Goal: Task Accomplishment & Management: Use online tool/utility

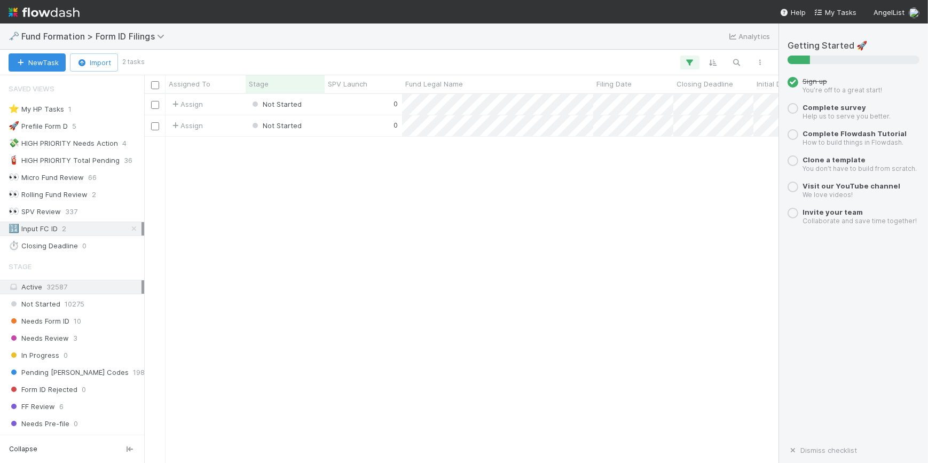
scroll to position [7, 7]
click at [338, 105] on div "0" at bounding box center [363, 104] width 77 height 21
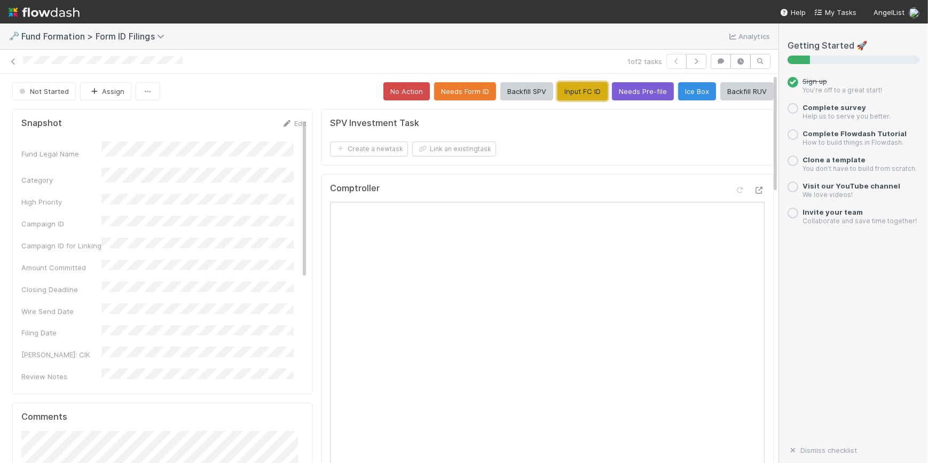
click at [577, 99] on button "Input FC ID" at bounding box center [583, 91] width 50 height 18
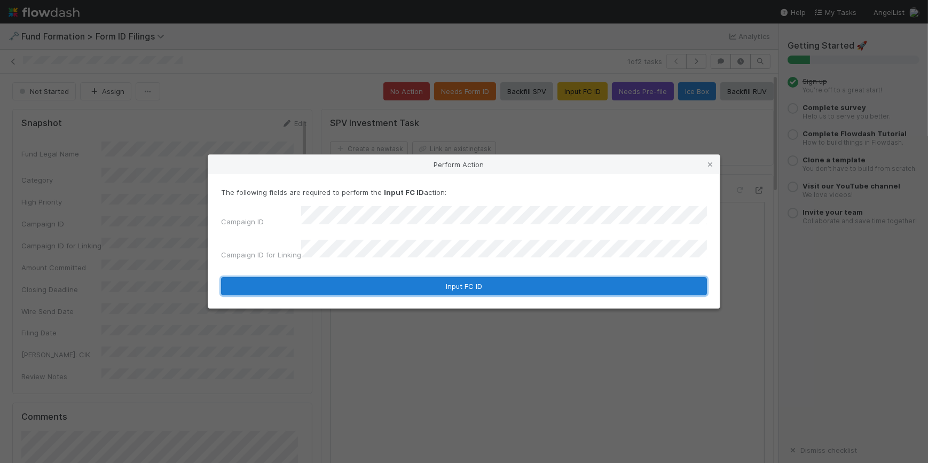
click at [442, 280] on button "Input FC ID" at bounding box center [464, 286] width 486 height 18
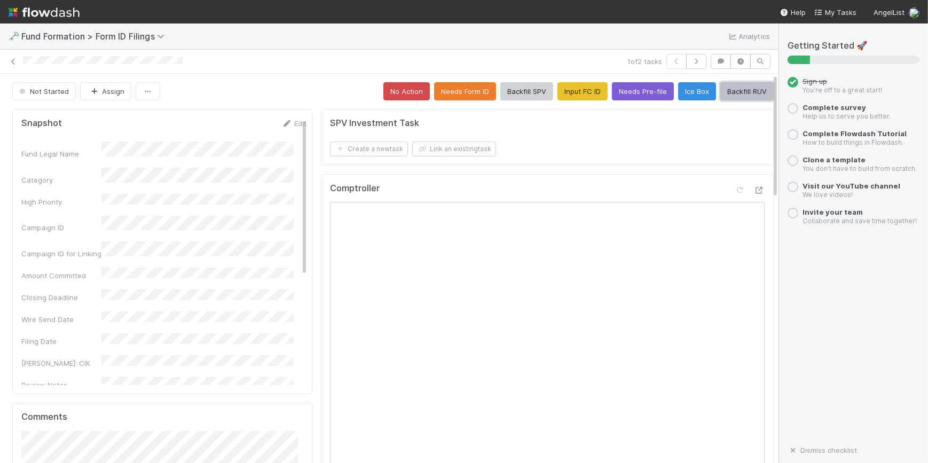
click at [743, 89] on button "Backfill RUV" at bounding box center [746, 91] width 53 height 18
click at [696, 58] on button "button" at bounding box center [696, 61] width 20 height 15
click at [582, 96] on button "Input FC ID" at bounding box center [583, 91] width 50 height 18
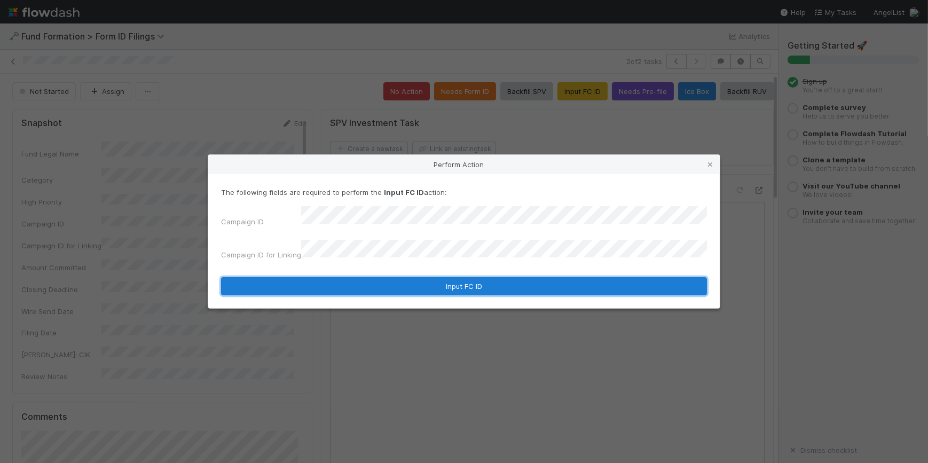
click at [475, 278] on button "Input FC ID" at bounding box center [464, 286] width 486 height 18
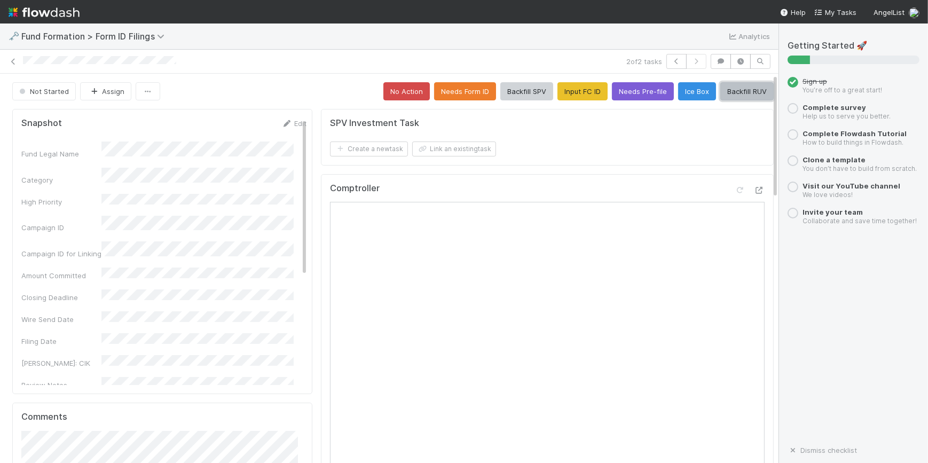
click at [720, 96] on button "Backfill RUV" at bounding box center [746, 91] width 53 height 18
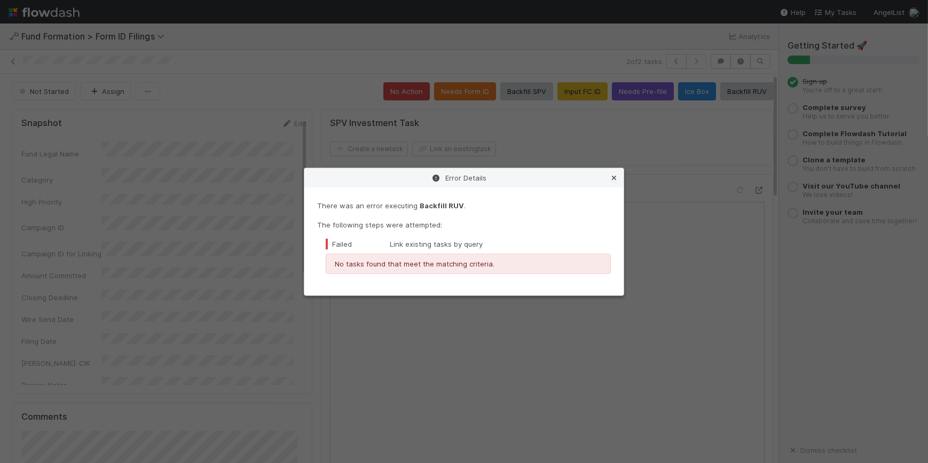
click at [615, 180] on icon at bounding box center [614, 178] width 11 height 7
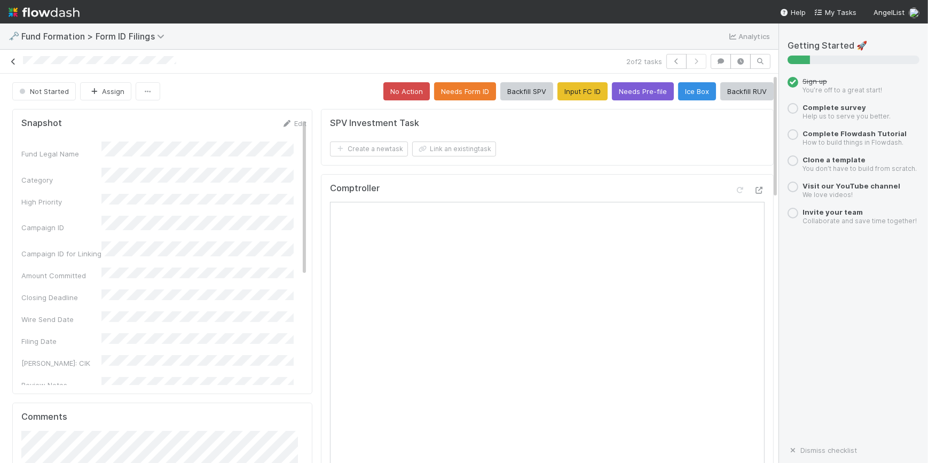
click at [11, 61] on icon at bounding box center [13, 61] width 11 height 7
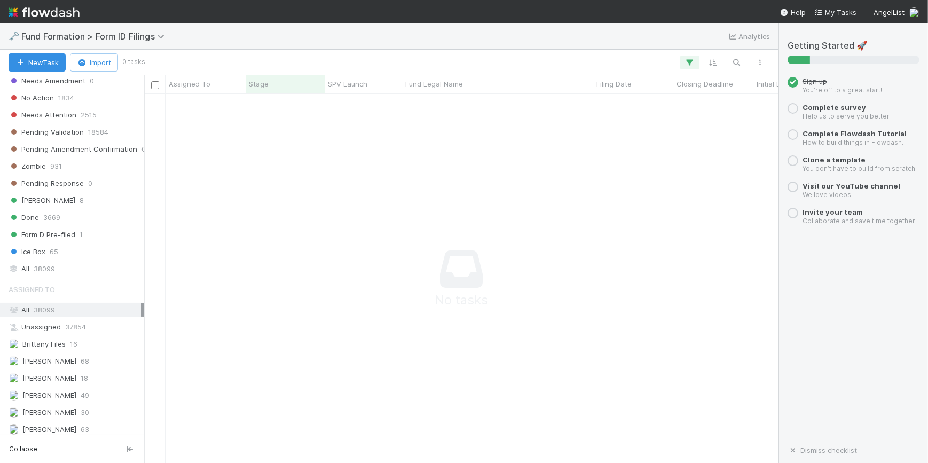
scroll to position [360, 0]
click at [90, 392] on div "[PERSON_NAME] 49" at bounding box center [75, 394] width 133 height 13
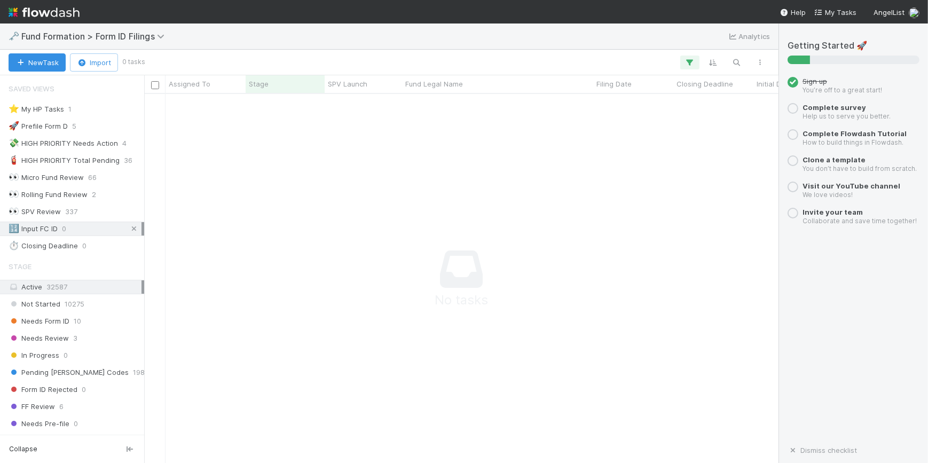
click at [129, 229] on icon at bounding box center [134, 228] width 11 height 7
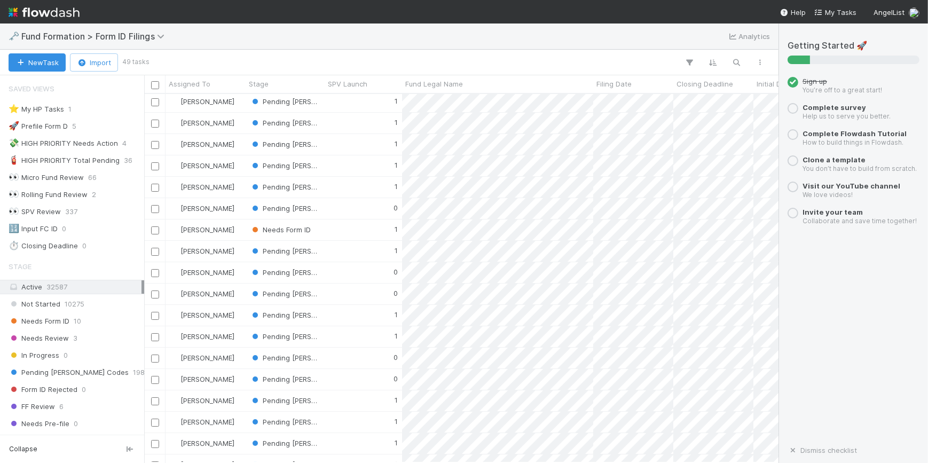
scroll to position [103, 0]
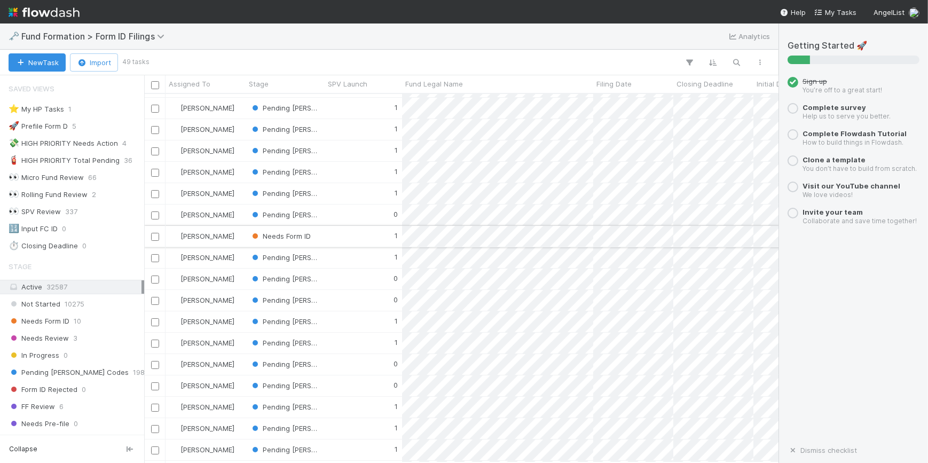
click at [347, 239] on div "1" at bounding box center [363, 236] width 77 height 21
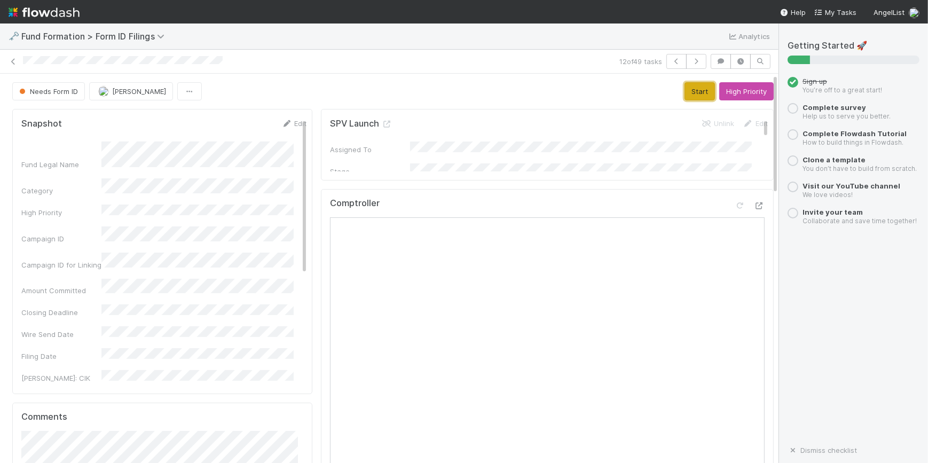
click at [685, 94] on button "Start" at bounding box center [700, 91] width 30 height 18
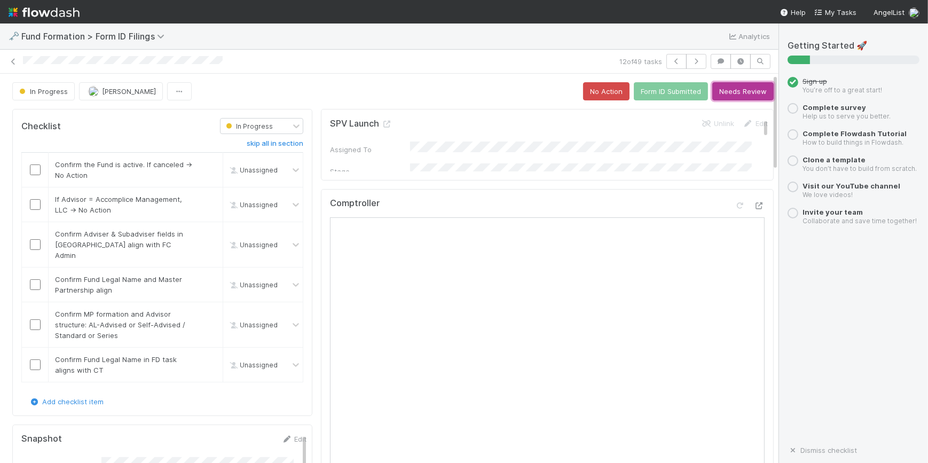
click at [736, 96] on button "Needs Review" at bounding box center [742, 91] width 61 height 18
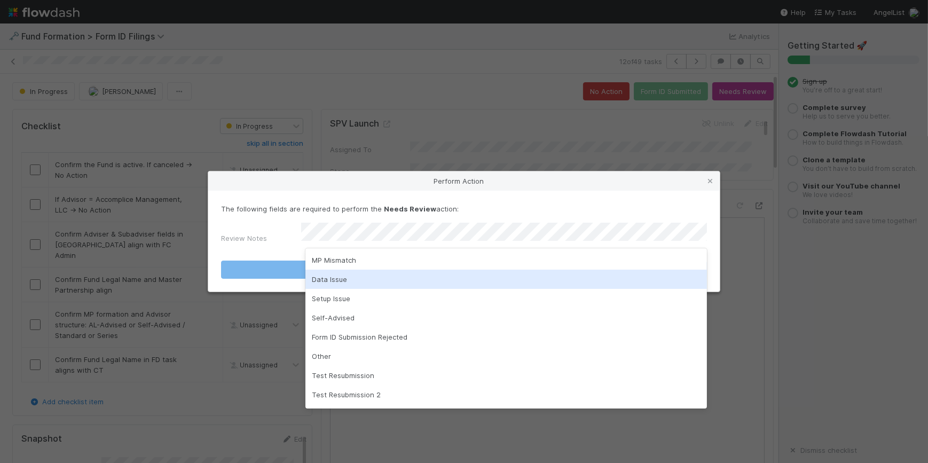
click at [402, 274] on div "Data Issue" at bounding box center [506, 279] width 402 height 19
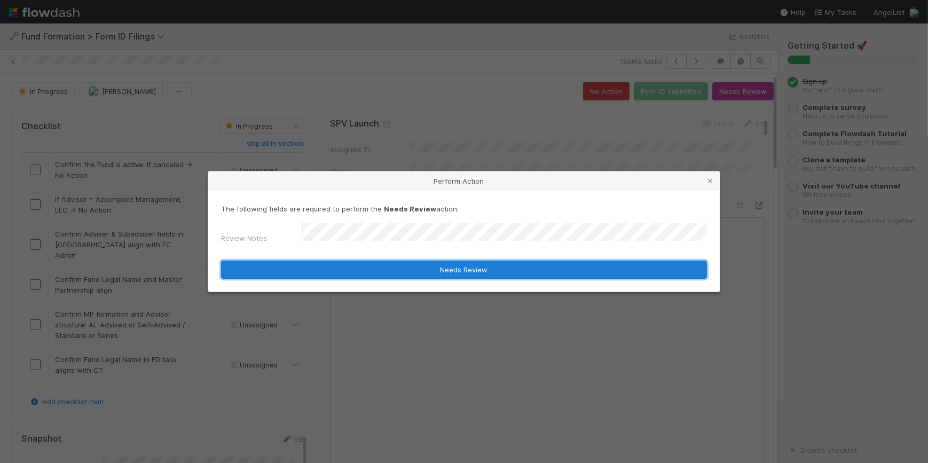
click at [401, 271] on button "Needs Review" at bounding box center [464, 270] width 486 height 18
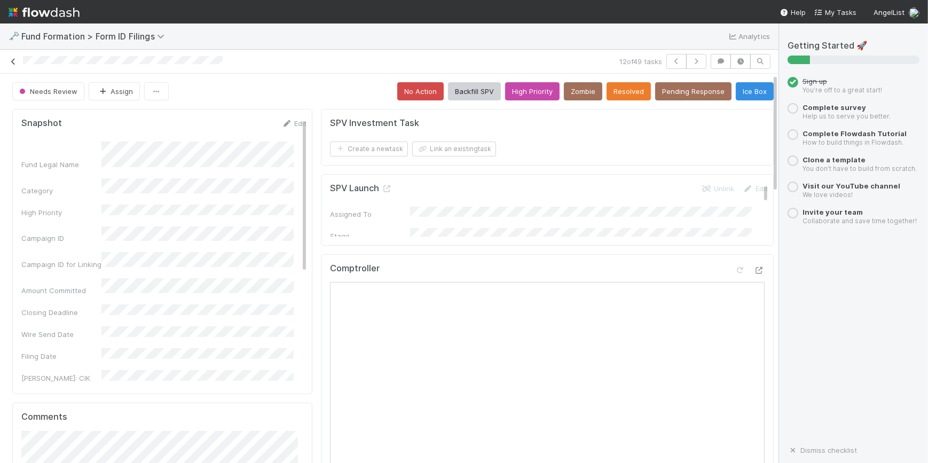
click at [11, 62] on icon at bounding box center [13, 61] width 11 height 7
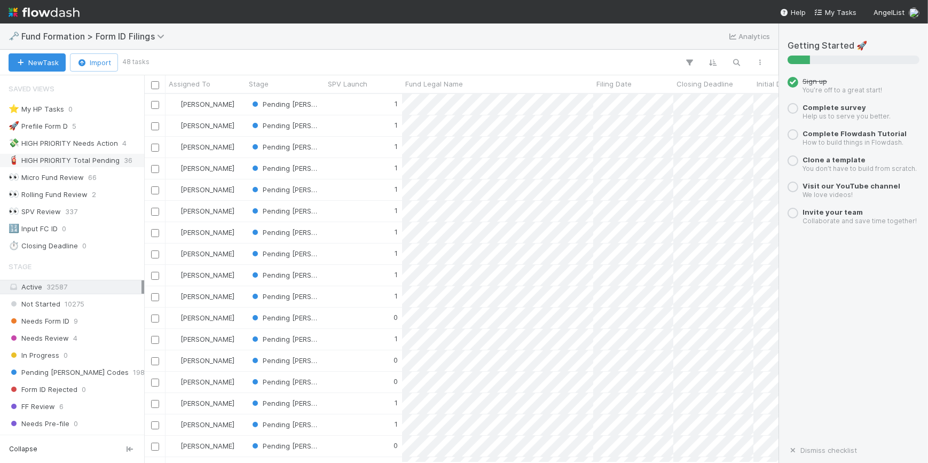
click at [101, 164] on div "🧯 HIGH PRIORITY Total Pending" at bounding box center [64, 160] width 111 height 13
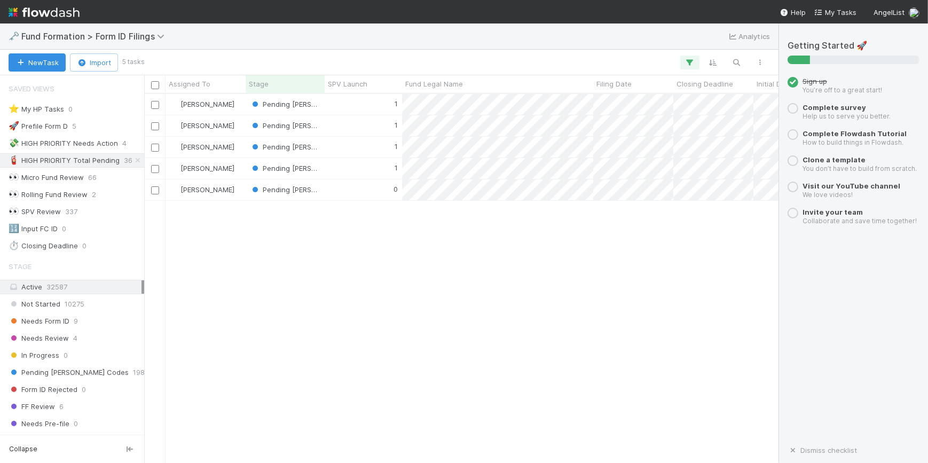
scroll to position [361, 627]
click at [70, 137] on div "💸 HIGH PRIORITY Needs Action" at bounding box center [63, 143] width 109 height 13
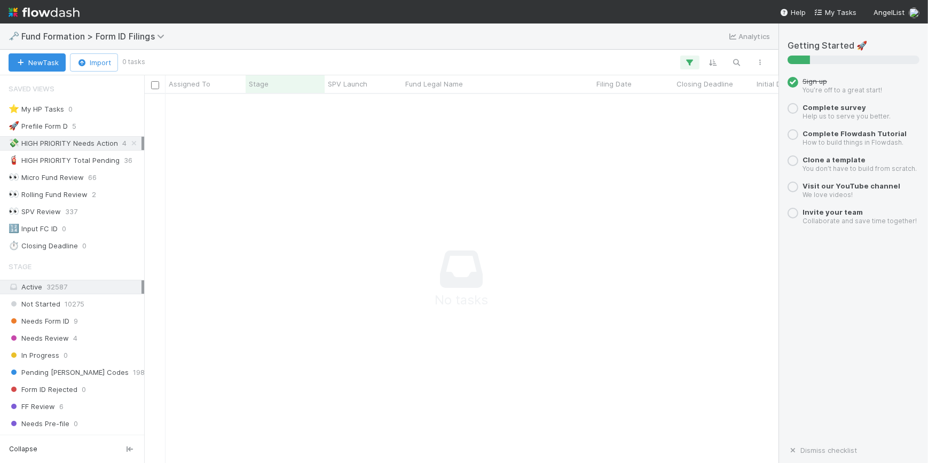
scroll to position [354, 627]
click at [69, 154] on div "🧯 HIGH PRIORITY Total Pending" at bounding box center [64, 160] width 111 height 13
click at [70, 140] on div "💸 HIGH PRIORITY Needs Action" at bounding box center [63, 143] width 109 height 13
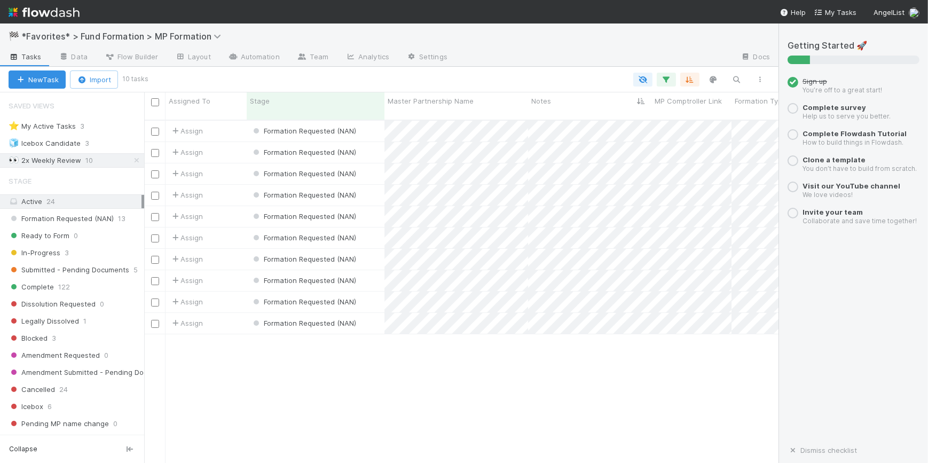
scroll to position [344, 627]
click at [431, 124] on div at bounding box center [464, 231] width 928 height 463
click at [347, 127] on span "Formation Requested (NAN)" at bounding box center [303, 131] width 105 height 9
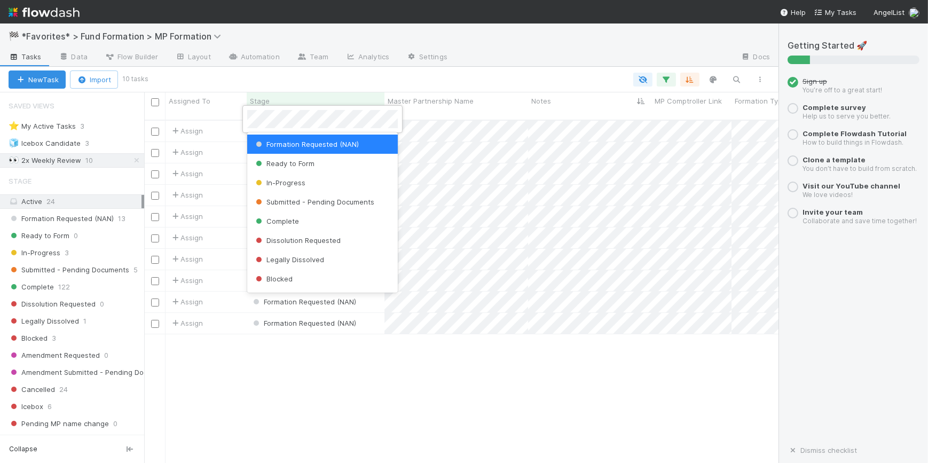
click at [485, 78] on div at bounding box center [464, 231] width 928 height 463
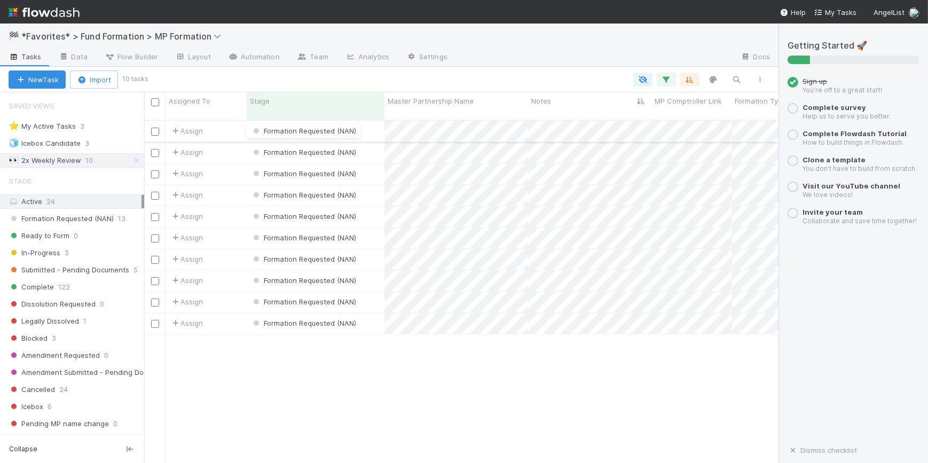
click at [374, 123] on div "Formation Requested (NAN)" at bounding box center [316, 131] width 138 height 21
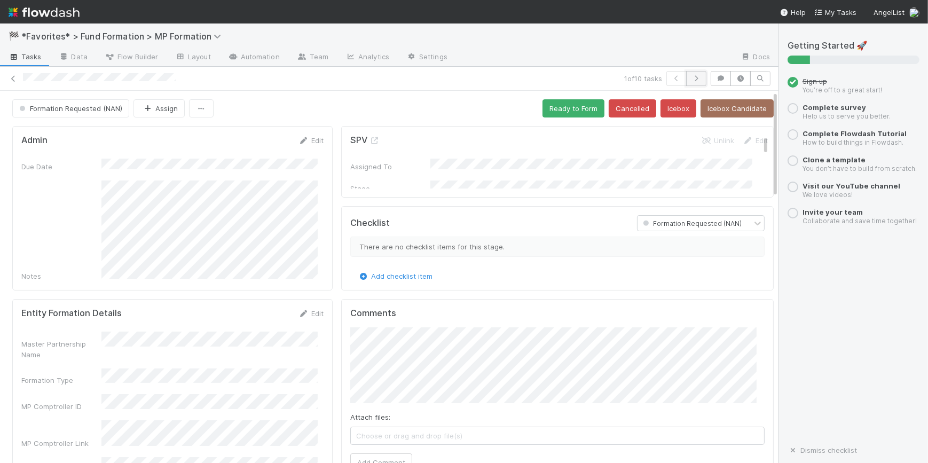
click at [691, 77] on icon "button" at bounding box center [696, 78] width 11 height 6
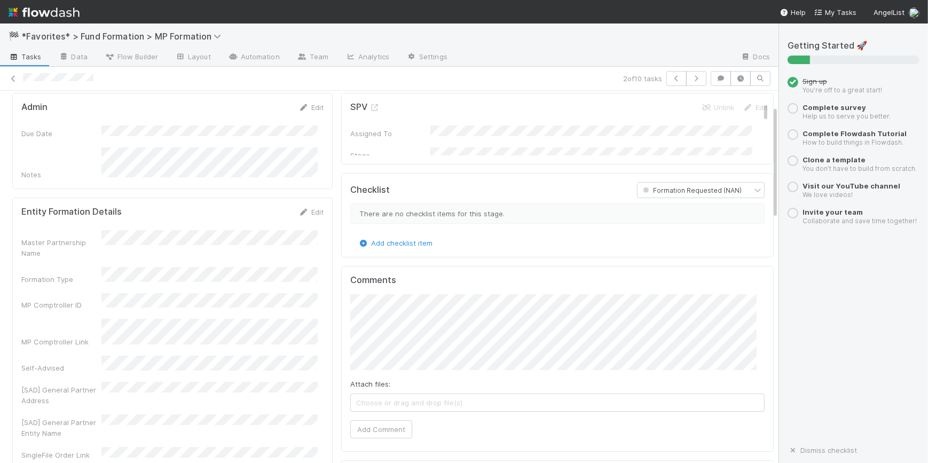
scroll to position [48, 0]
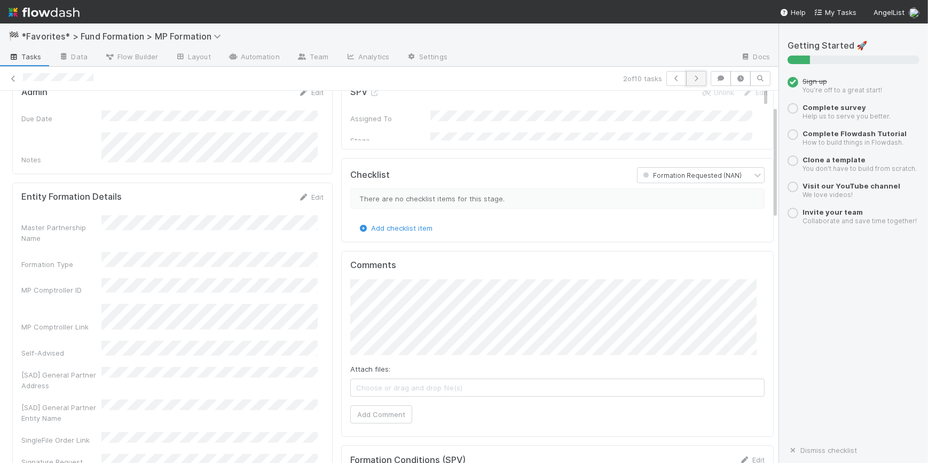
click at [686, 77] on button "button" at bounding box center [696, 78] width 20 height 15
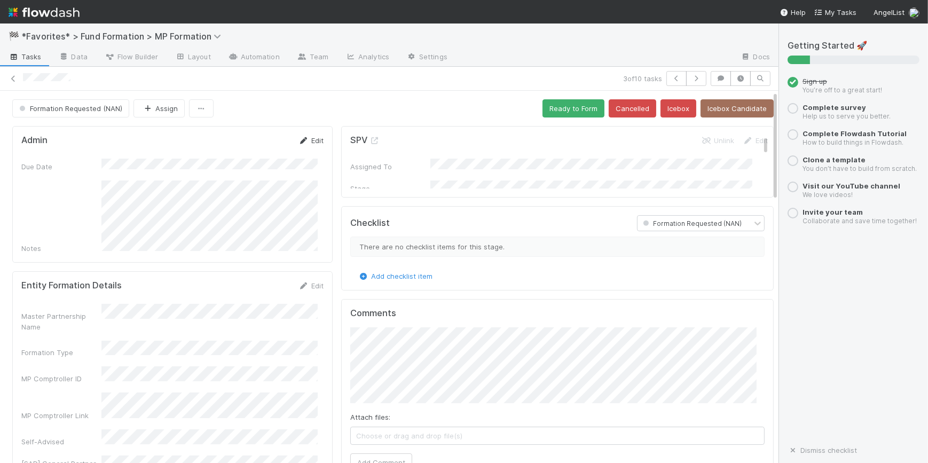
click at [299, 140] on icon at bounding box center [304, 140] width 11 height 7
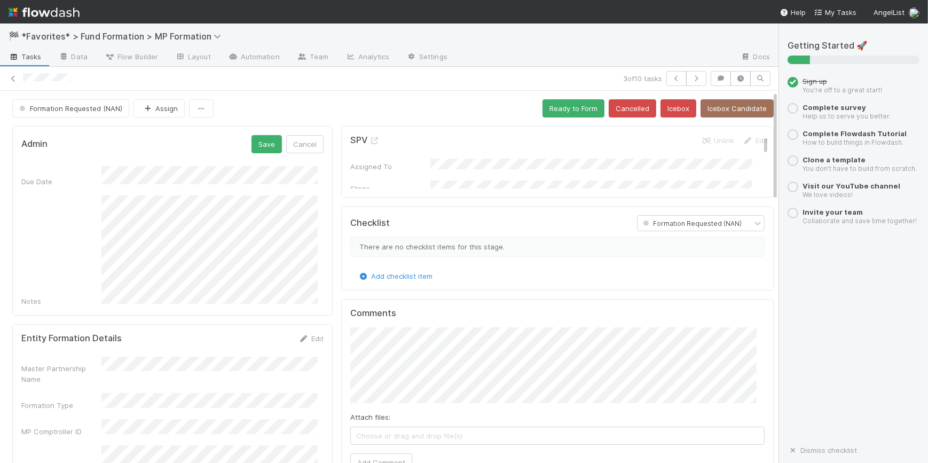
click at [64, 229] on div "Notes" at bounding box center [172, 250] width 302 height 111
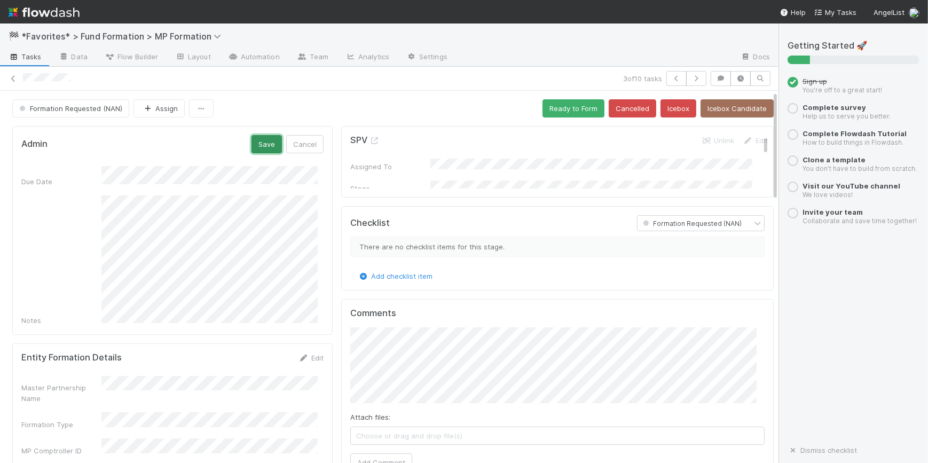
click at [257, 141] on button "Save" at bounding box center [267, 144] width 30 height 18
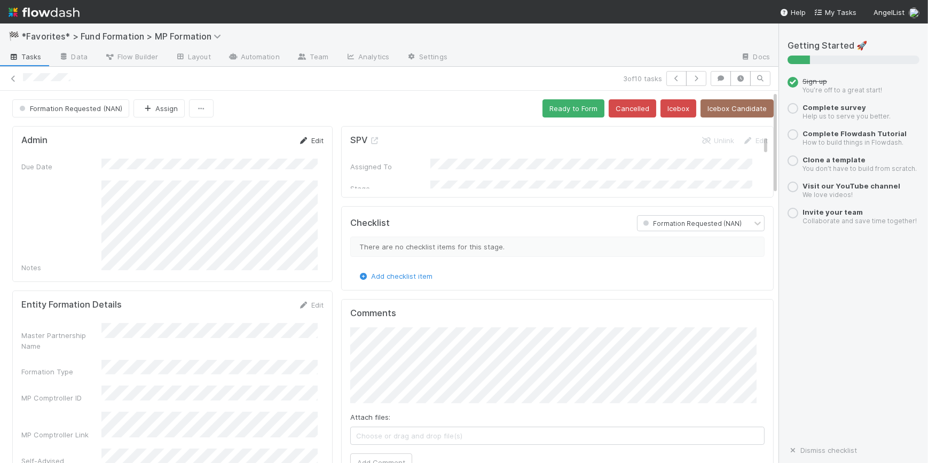
click at [312, 139] on link "Edit" at bounding box center [311, 140] width 25 height 9
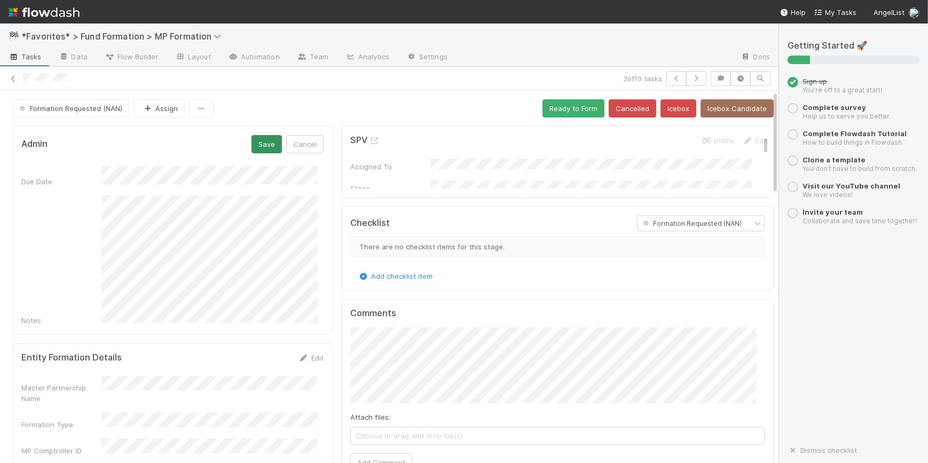
click at [268, 134] on div "Admin Save Cancel Due Date Notes" at bounding box center [172, 230] width 320 height 209
click at [691, 80] on icon "button" at bounding box center [696, 78] width 11 height 6
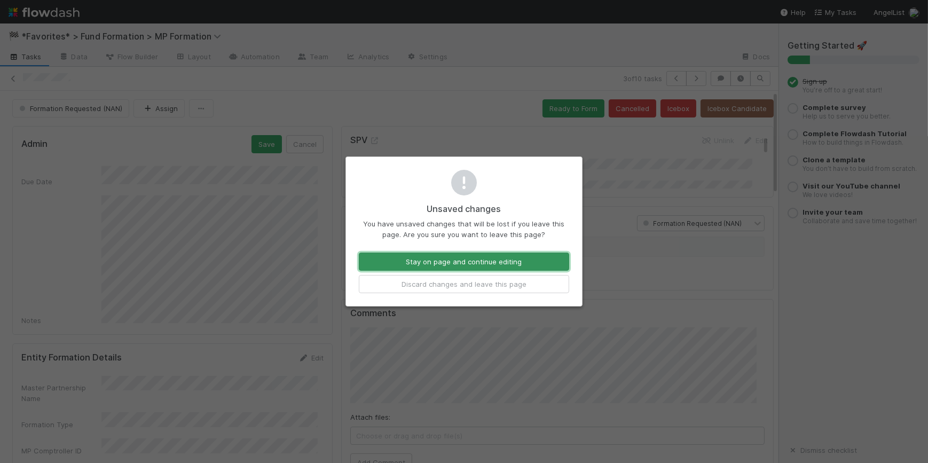
click at [486, 262] on button "Stay on page and continue editing" at bounding box center [464, 262] width 210 height 18
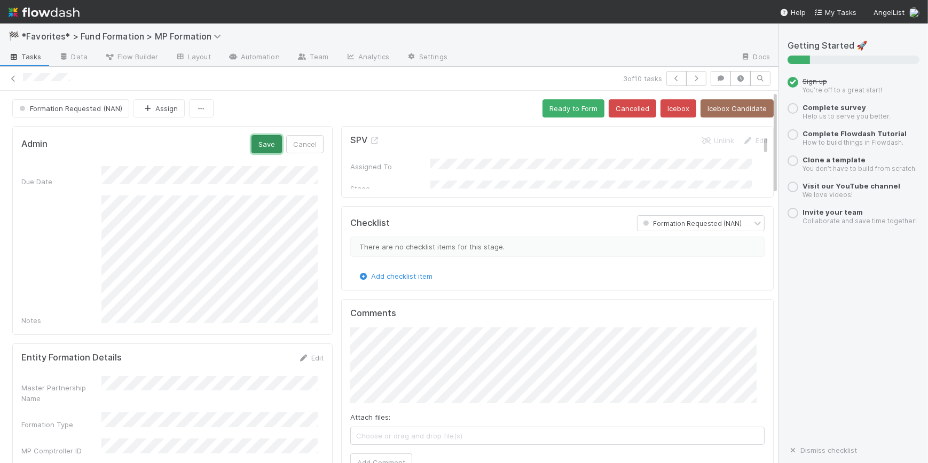
click at [274, 151] on button "Save" at bounding box center [267, 144] width 30 height 18
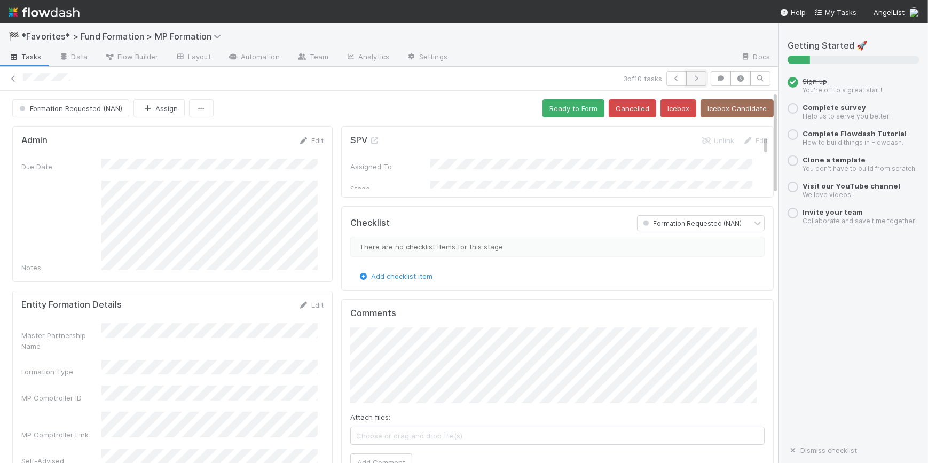
click at [688, 83] on button "button" at bounding box center [696, 78] width 20 height 15
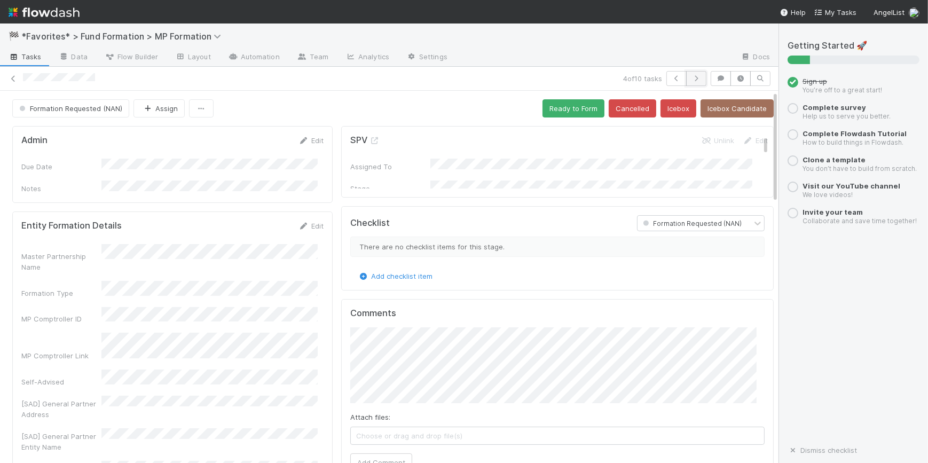
click at [691, 78] on icon "button" at bounding box center [696, 78] width 11 height 6
click at [310, 139] on link "Edit" at bounding box center [311, 140] width 25 height 9
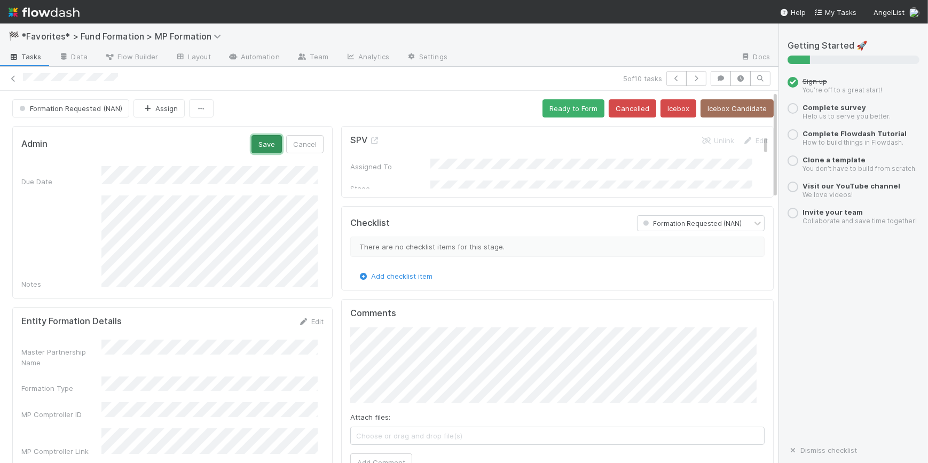
click at [264, 149] on button "Save" at bounding box center [267, 144] width 30 height 18
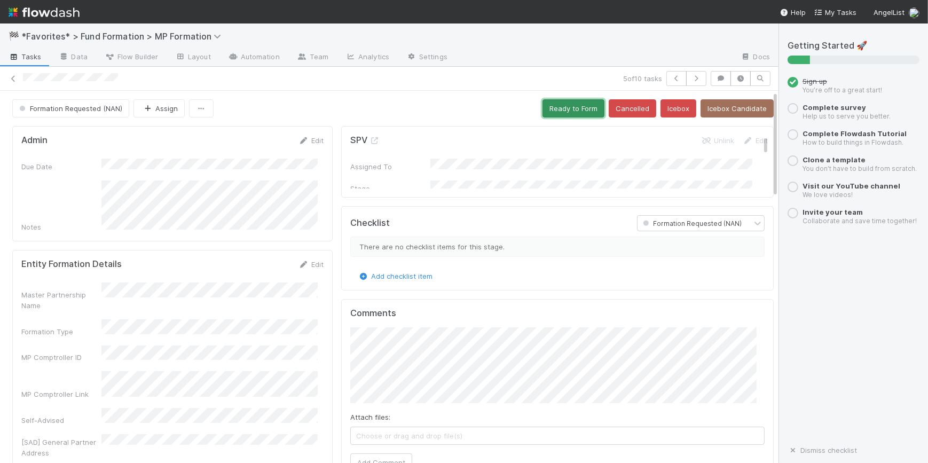
click at [576, 109] on button "Ready to Form" at bounding box center [574, 108] width 62 height 18
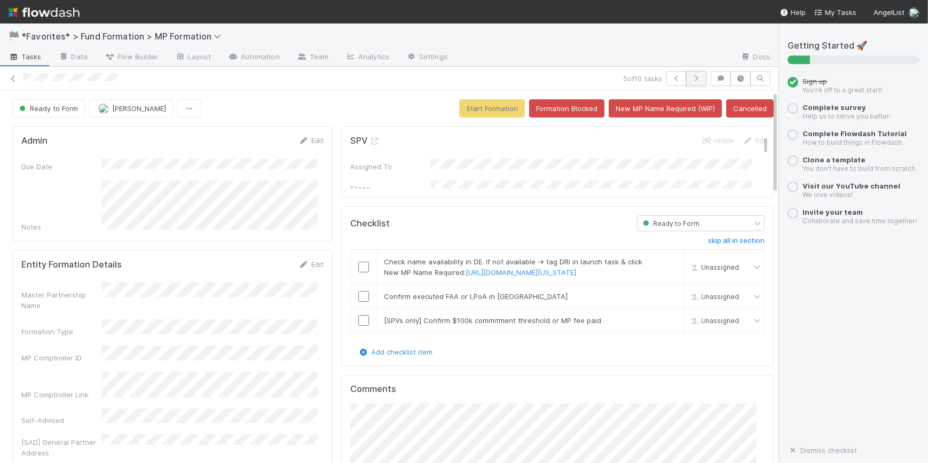
click at [686, 82] on button "button" at bounding box center [696, 78] width 20 height 15
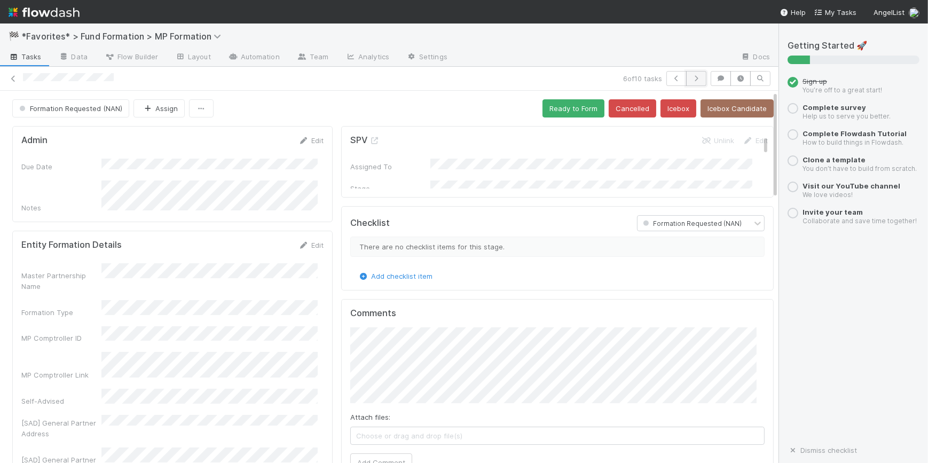
click at [687, 82] on button "button" at bounding box center [696, 78] width 20 height 15
click at [691, 77] on icon "button" at bounding box center [696, 78] width 11 height 6
click at [691, 79] on icon "button" at bounding box center [696, 78] width 11 height 6
click at [225, 334] on div "Master Partnership Name Formation Type MP Comptroller ID MP Comptroller Link Se…" at bounding box center [172, 418] width 302 height 311
click at [691, 81] on icon "button" at bounding box center [696, 78] width 11 height 6
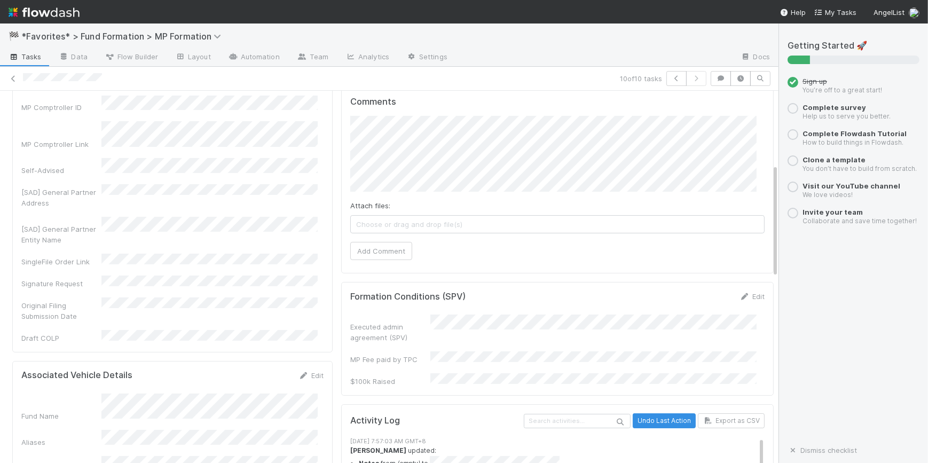
scroll to position [291, 0]
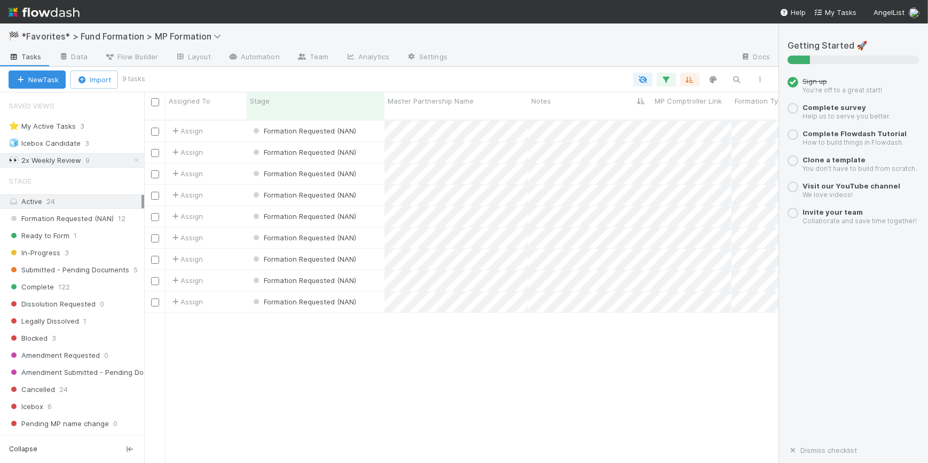
scroll to position [344, 627]
click at [131, 159] on icon at bounding box center [136, 160] width 11 height 7
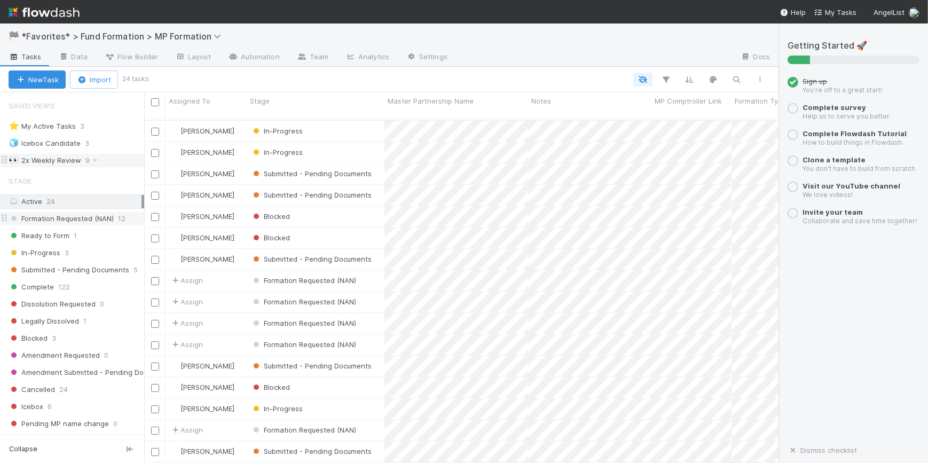
scroll to position [344, 627]
click at [107, 266] on span "Submitted - Pending Documents" at bounding box center [69, 269] width 121 height 13
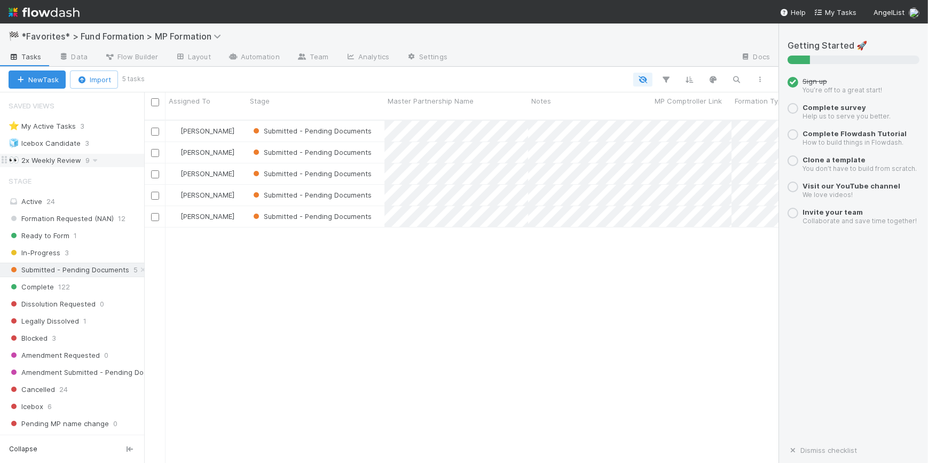
scroll to position [344, 627]
click at [379, 123] on div "Submitted - Pending Documents" at bounding box center [316, 131] width 138 height 21
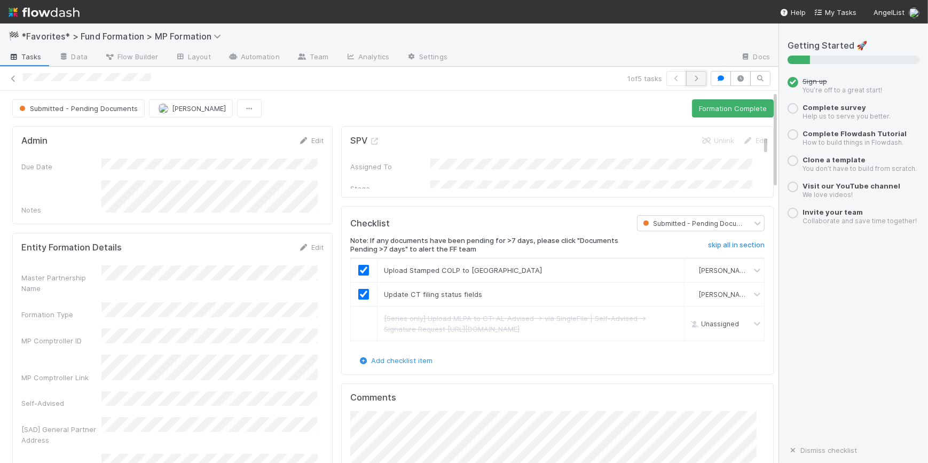
click at [693, 77] on icon "button" at bounding box center [696, 78] width 11 height 6
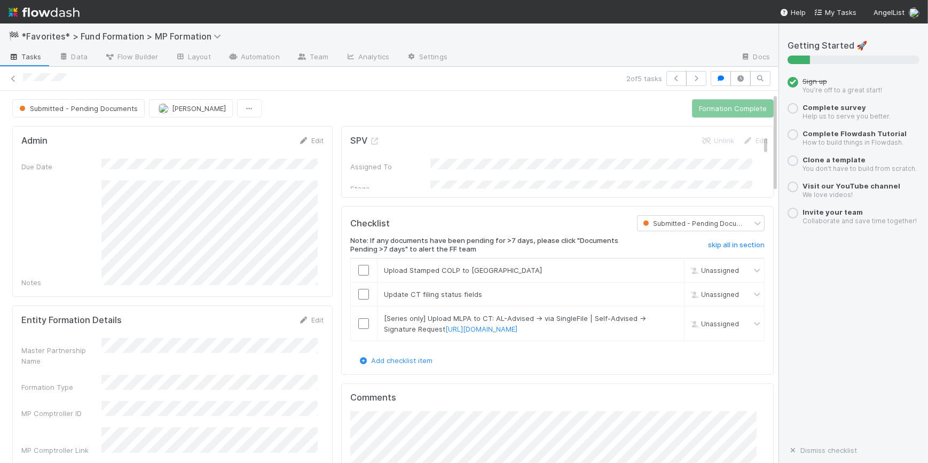
scroll to position [97, 0]
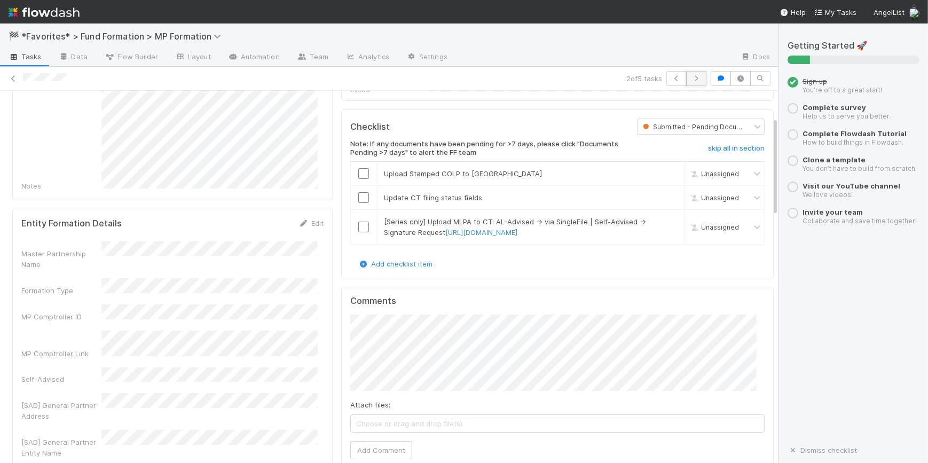
click at [691, 79] on icon "button" at bounding box center [696, 78] width 11 height 6
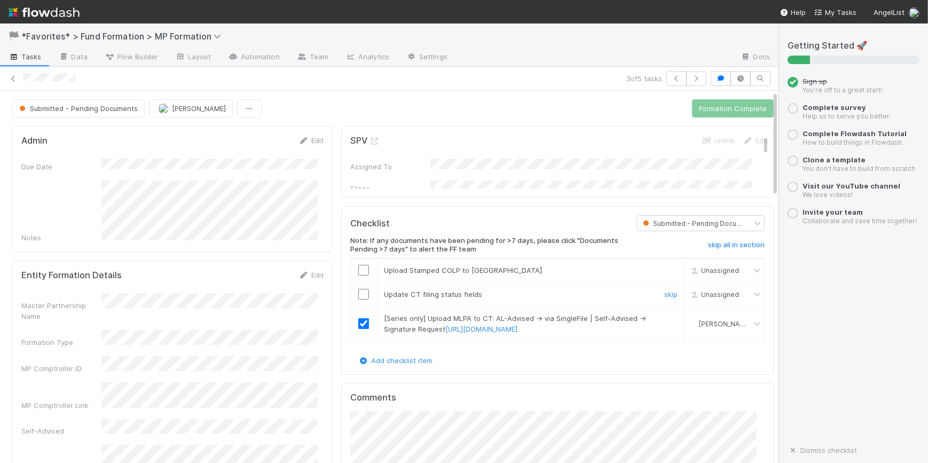
click at [358, 295] on input "checkbox" at bounding box center [363, 294] width 11 height 11
click at [360, 269] on input "checkbox" at bounding box center [363, 270] width 11 height 11
drag, startPoint x: 712, startPoint y: 109, endPoint x: 708, endPoint y: 117, distance: 9.1
click at [712, 109] on button "Formation Complete" at bounding box center [733, 108] width 82 height 18
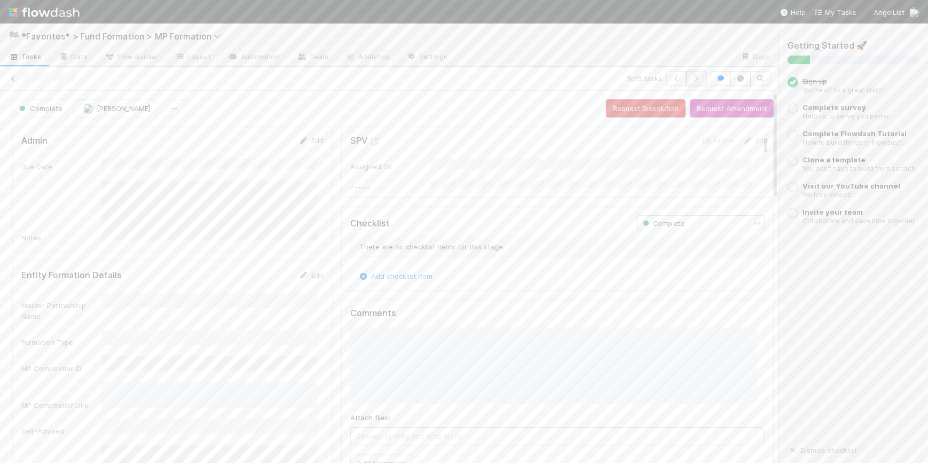
click at [691, 75] on icon "button" at bounding box center [696, 78] width 11 height 6
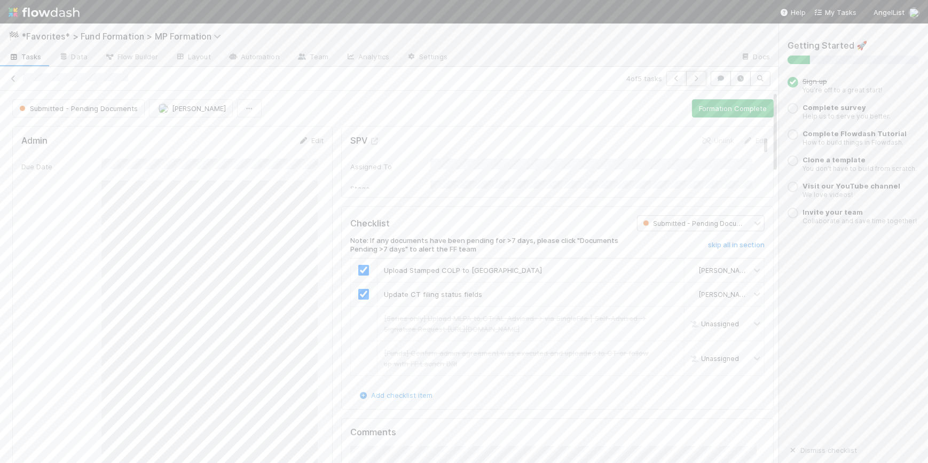
click at [691, 80] on icon "button" at bounding box center [696, 78] width 11 height 6
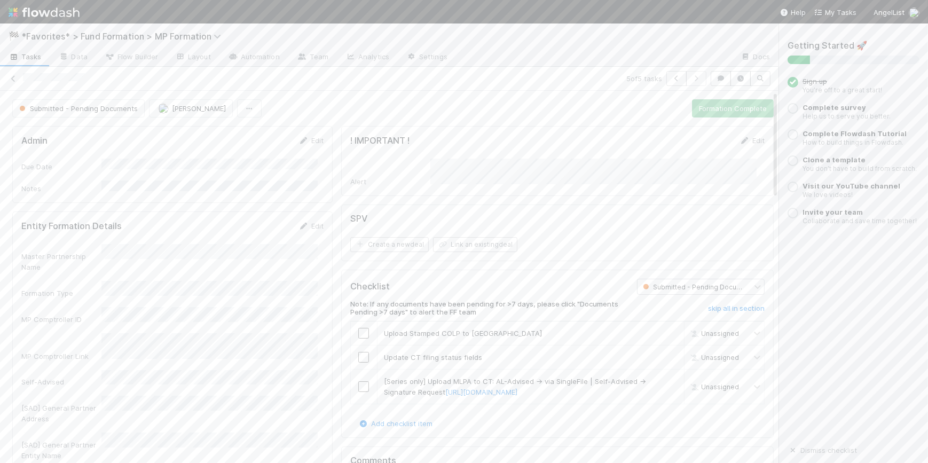
scroll to position [48, 0]
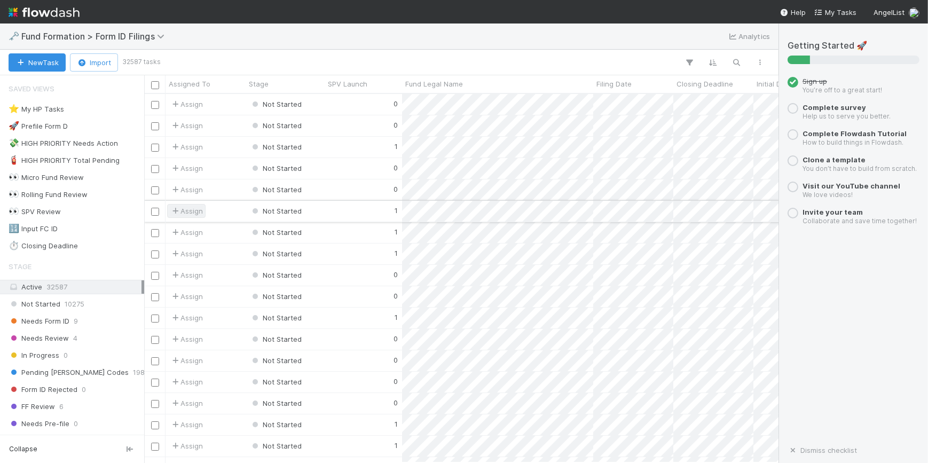
scroll to position [361, 627]
click at [96, 212] on div "👀 SPV Review 337" at bounding box center [75, 211] width 133 height 13
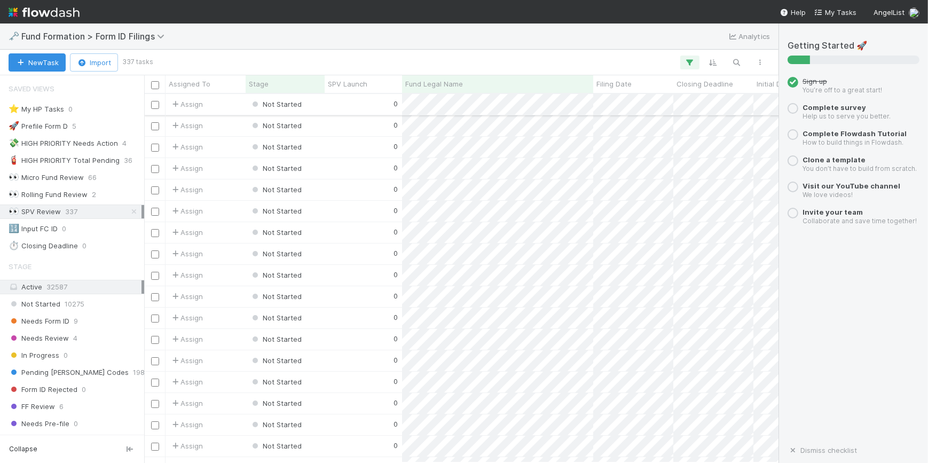
click at [367, 108] on div "0" at bounding box center [363, 104] width 77 height 21
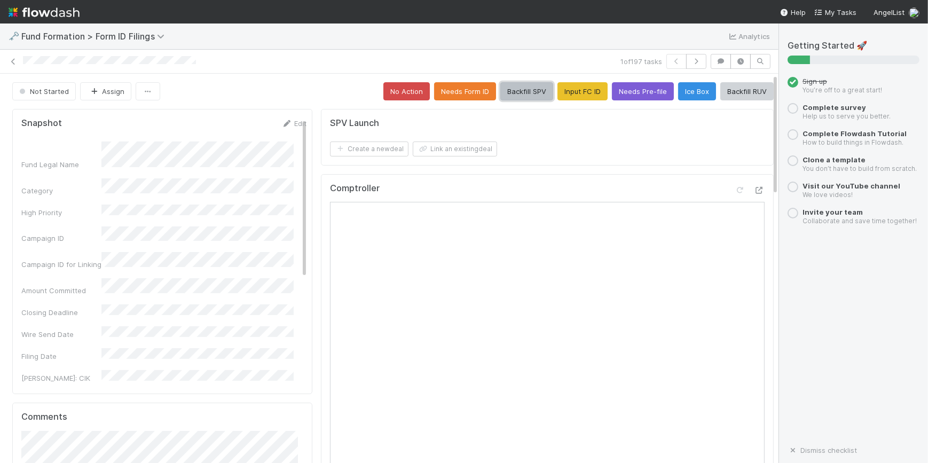
click at [504, 95] on button "Backfill SPV" at bounding box center [526, 91] width 53 height 18
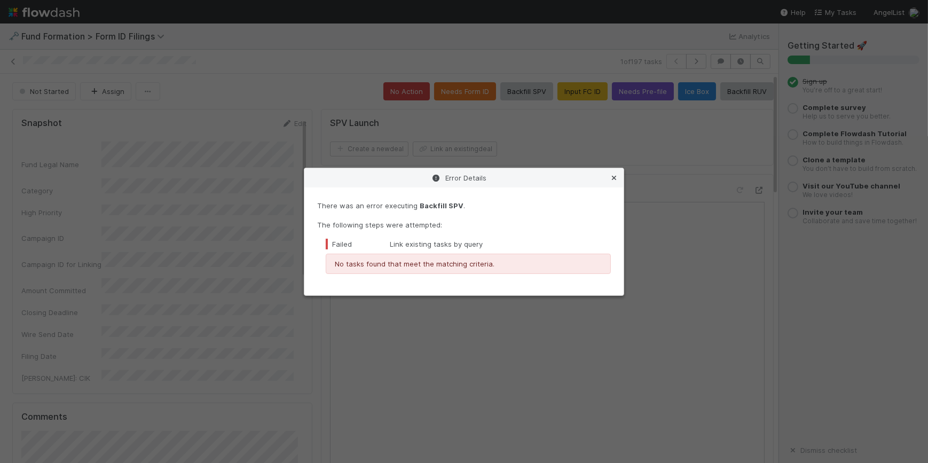
click at [614, 179] on icon at bounding box center [614, 178] width 11 height 7
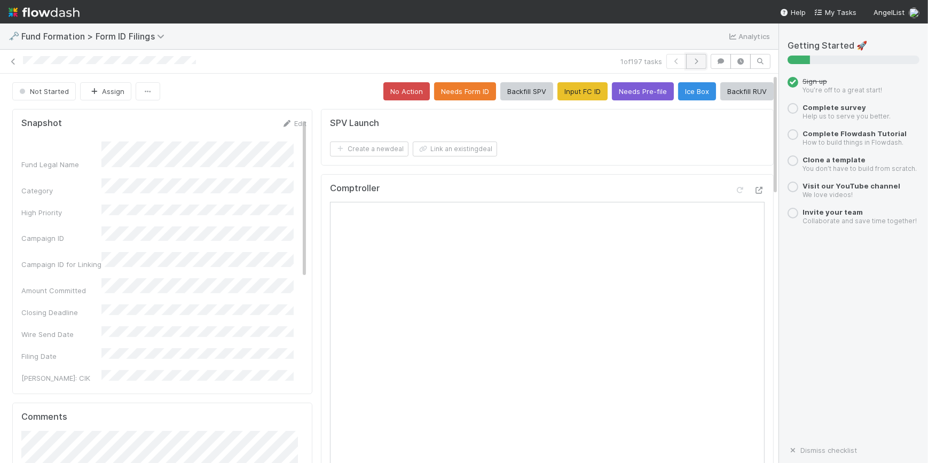
click at [693, 60] on icon "button" at bounding box center [696, 61] width 11 height 6
click at [500, 90] on button "Backfill SPV" at bounding box center [526, 91] width 53 height 18
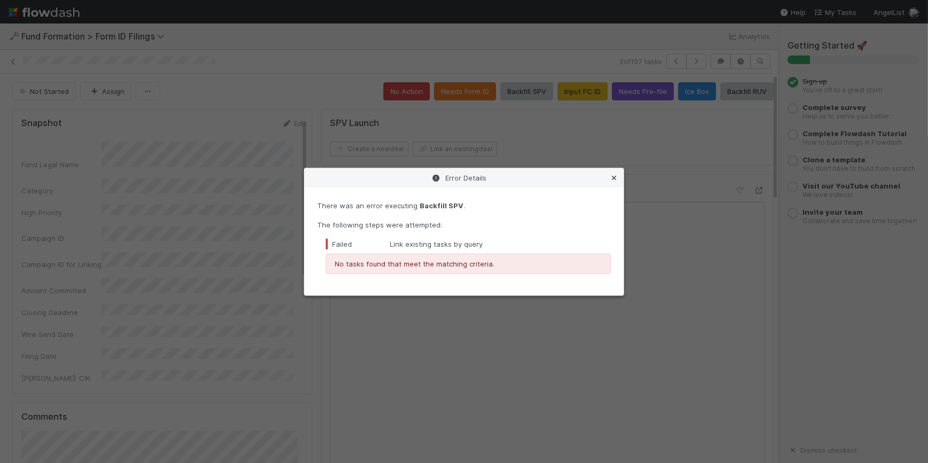
click at [616, 176] on icon at bounding box center [614, 178] width 11 height 7
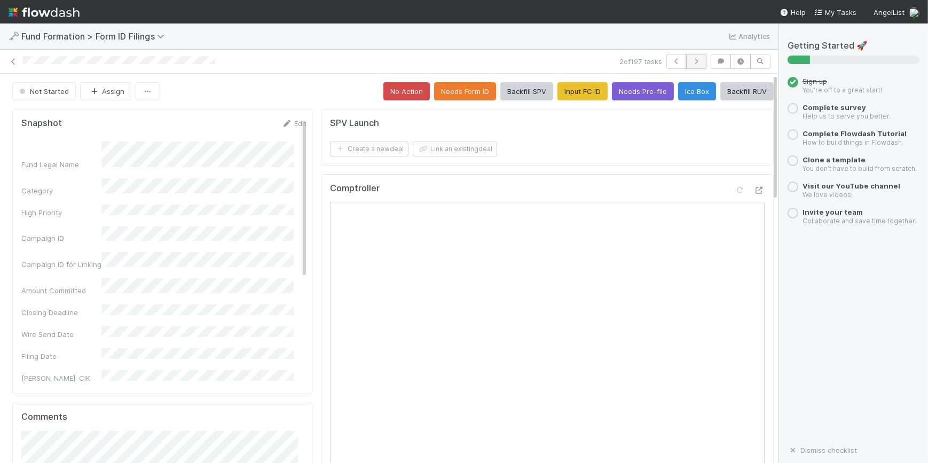
click at [692, 62] on icon "button" at bounding box center [696, 61] width 11 height 6
click at [500, 91] on button "Backfill SPV" at bounding box center [526, 91] width 53 height 18
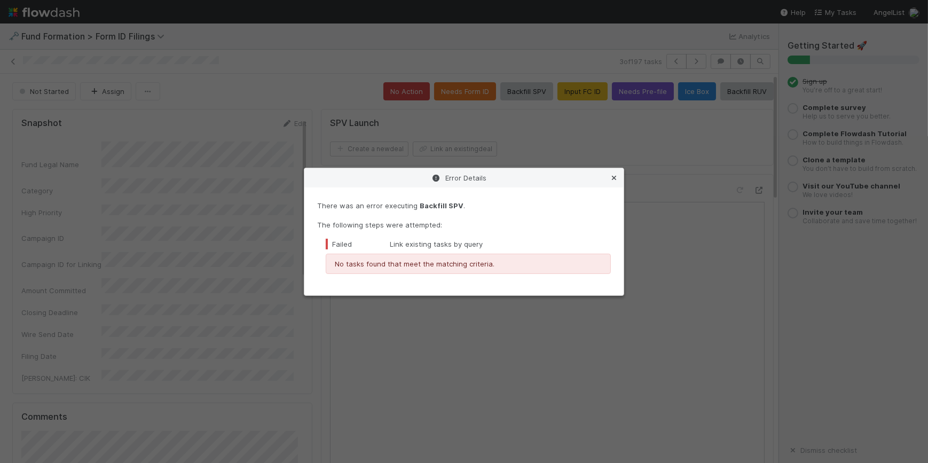
click at [614, 172] on link at bounding box center [614, 177] width 11 height 11
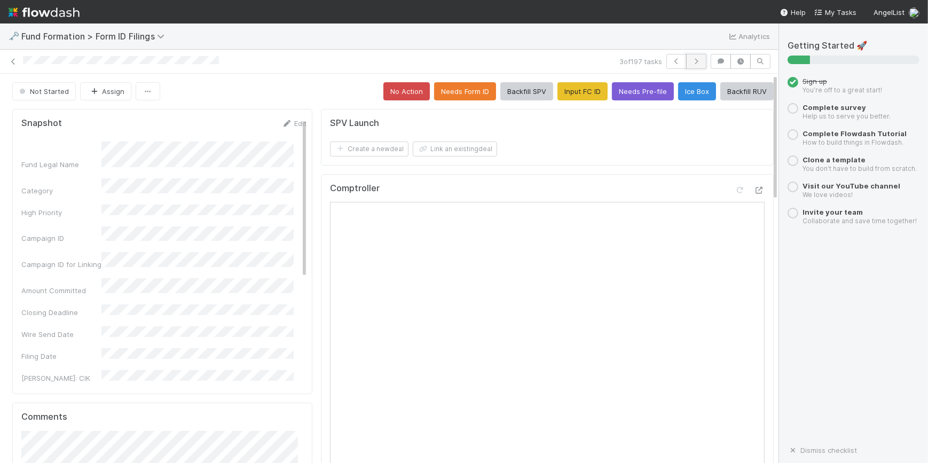
click at [691, 62] on icon "button" at bounding box center [696, 61] width 11 height 6
click at [396, 91] on button "No Action" at bounding box center [406, 91] width 46 height 18
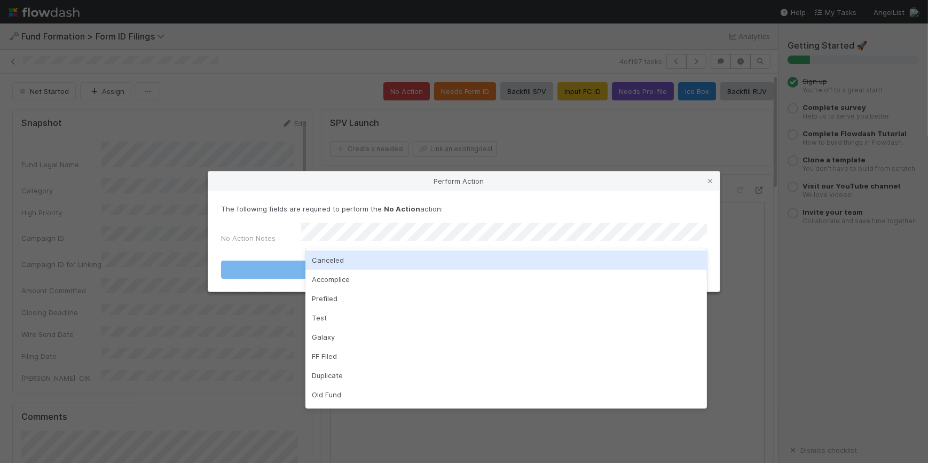
click at [582, 258] on div "Canceled" at bounding box center [506, 259] width 402 height 19
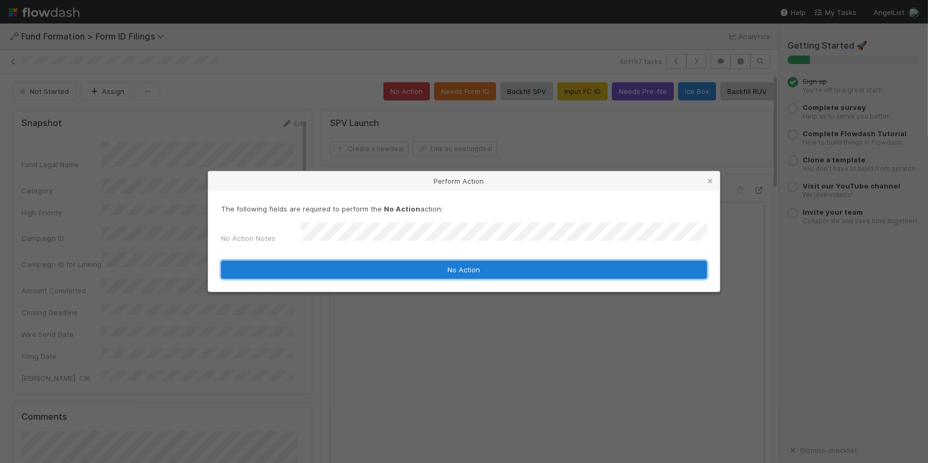
click at [520, 273] on button "No Action" at bounding box center [464, 270] width 486 height 18
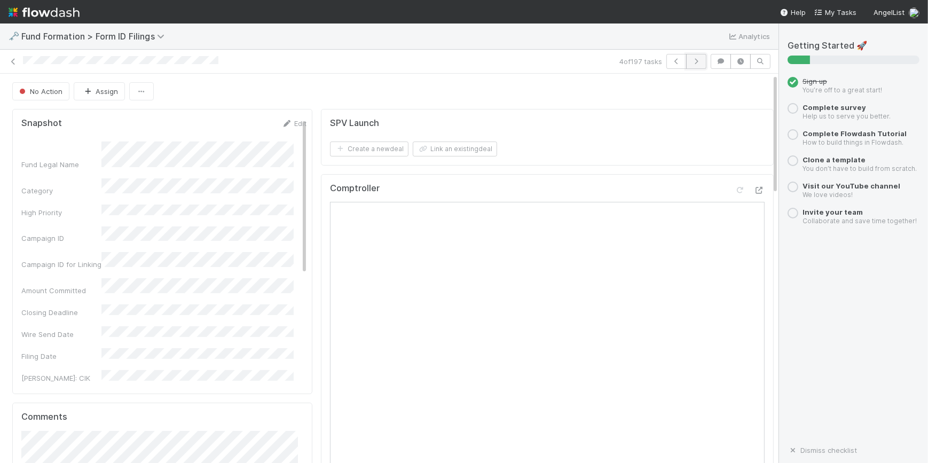
click at [693, 62] on icon "button" at bounding box center [696, 61] width 11 height 6
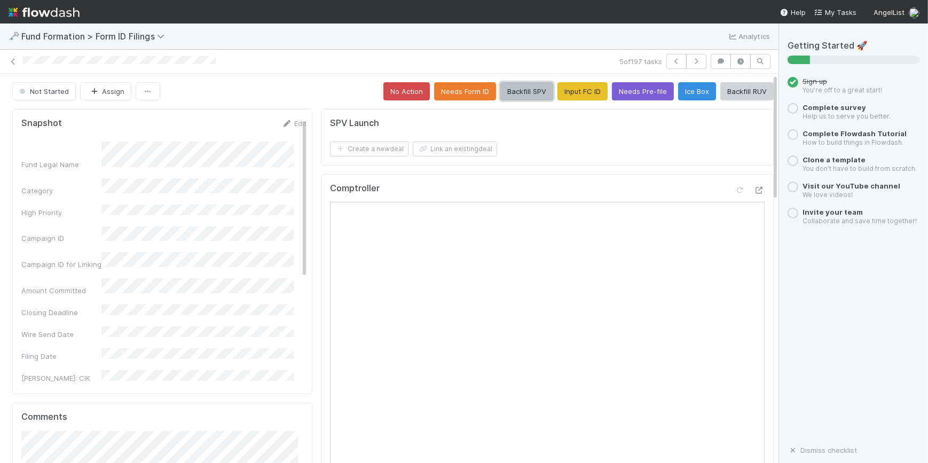
click at [506, 93] on button "Backfill SPV" at bounding box center [526, 91] width 53 height 18
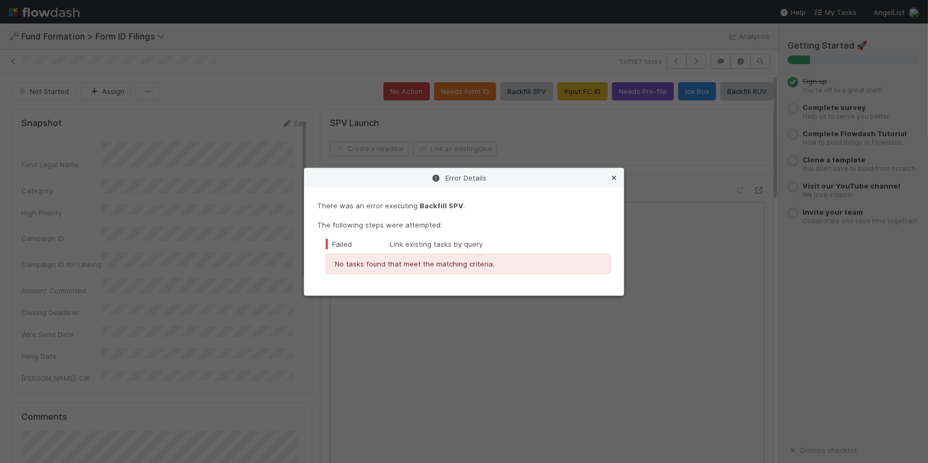
click at [614, 177] on icon at bounding box center [614, 178] width 11 height 7
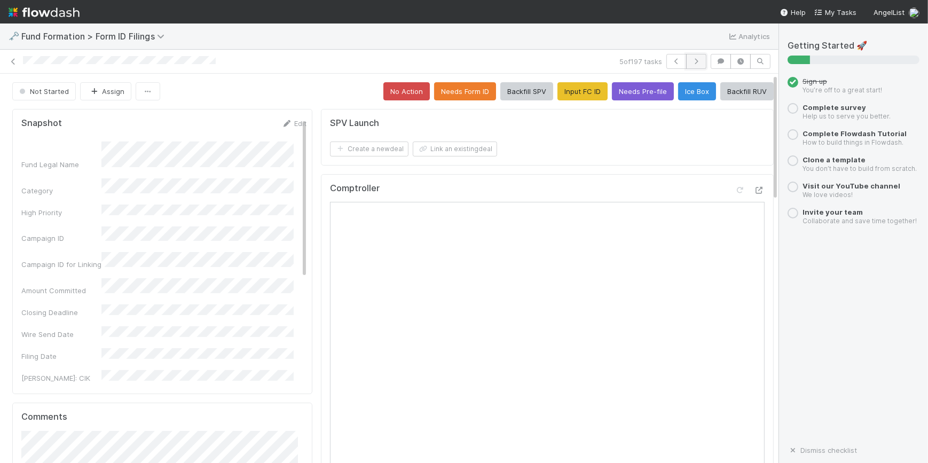
click at [694, 62] on icon "button" at bounding box center [696, 61] width 11 height 6
click at [500, 87] on button "Backfill SPV" at bounding box center [526, 91] width 53 height 18
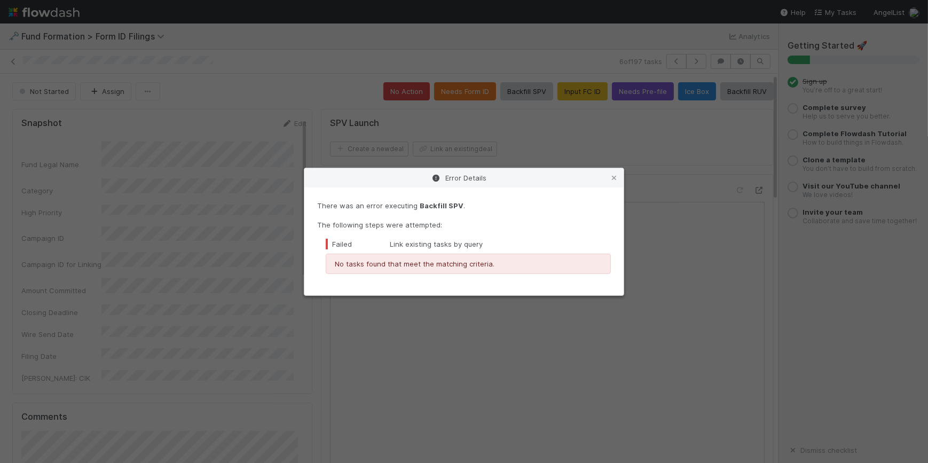
click at [616, 179] on icon at bounding box center [614, 178] width 11 height 7
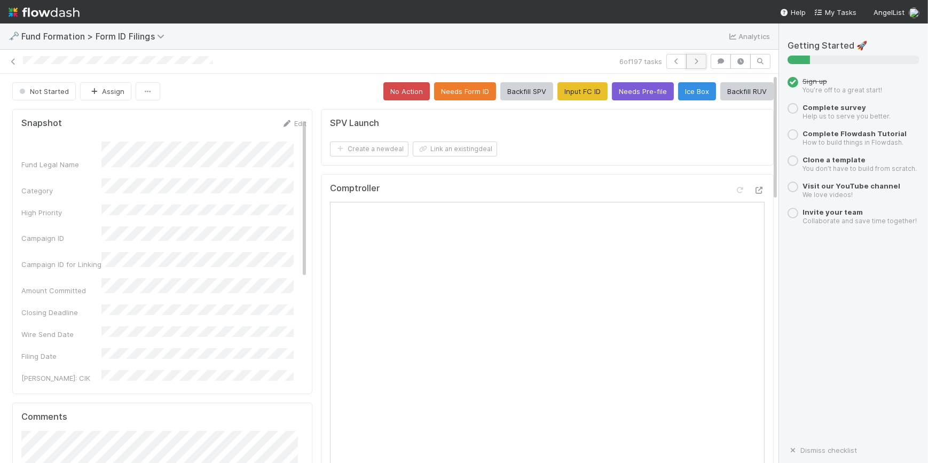
click at [691, 63] on icon "button" at bounding box center [696, 61] width 11 height 6
click at [506, 94] on button "Backfill SPV" at bounding box center [526, 91] width 53 height 18
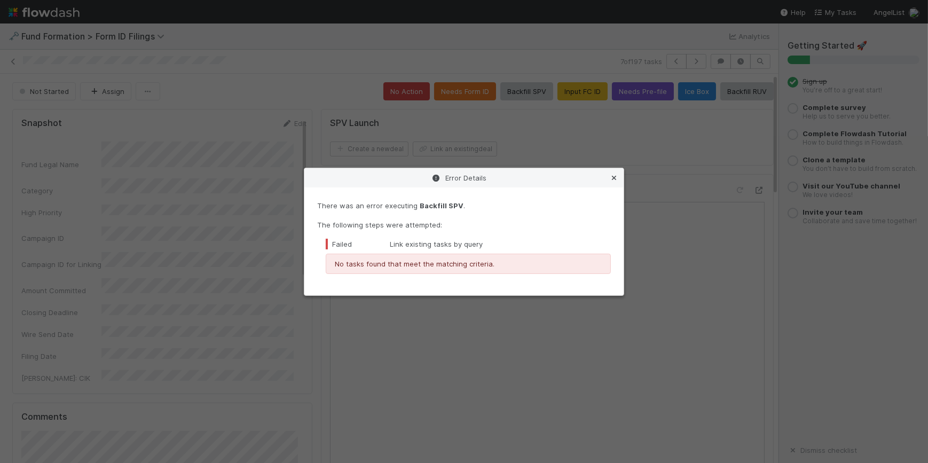
click at [615, 182] on link at bounding box center [614, 177] width 11 height 11
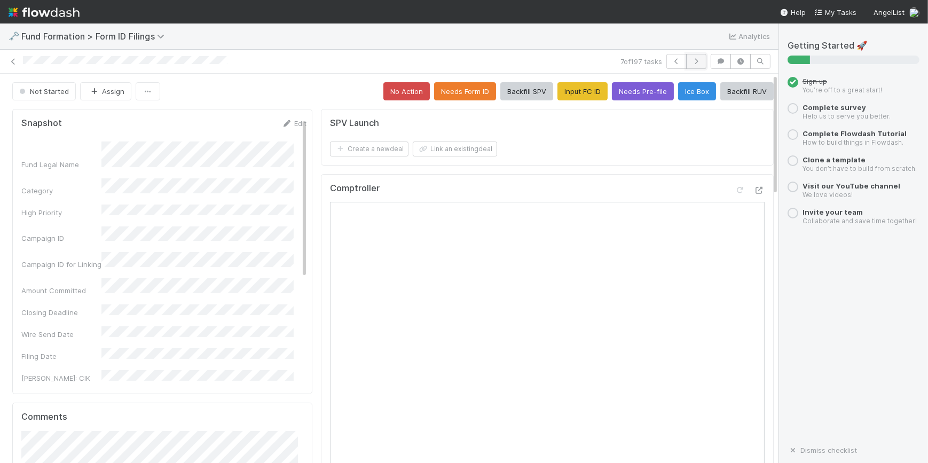
click at [686, 64] on button "button" at bounding box center [696, 61] width 20 height 15
click at [522, 91] on button "Backfill SPV" at bounding box center [526, 91] width 53 height 18
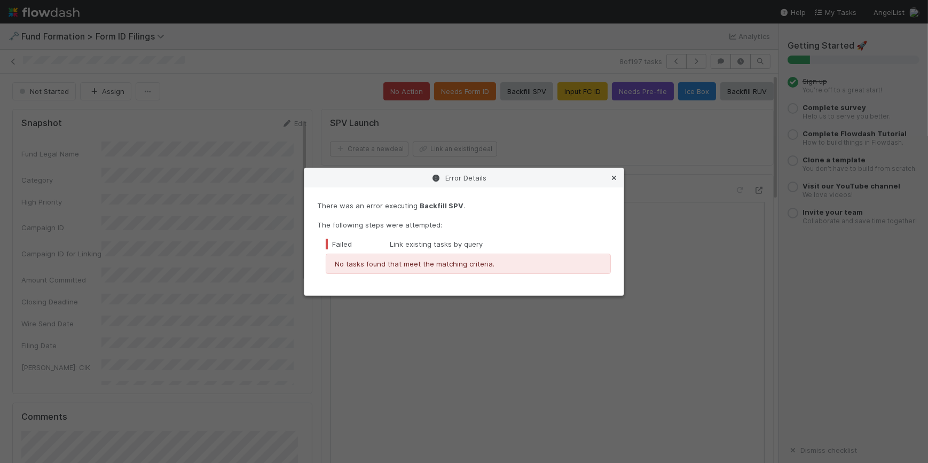
click at [617, 176] on icon at bounding box center [614, 178] width 11 height 7
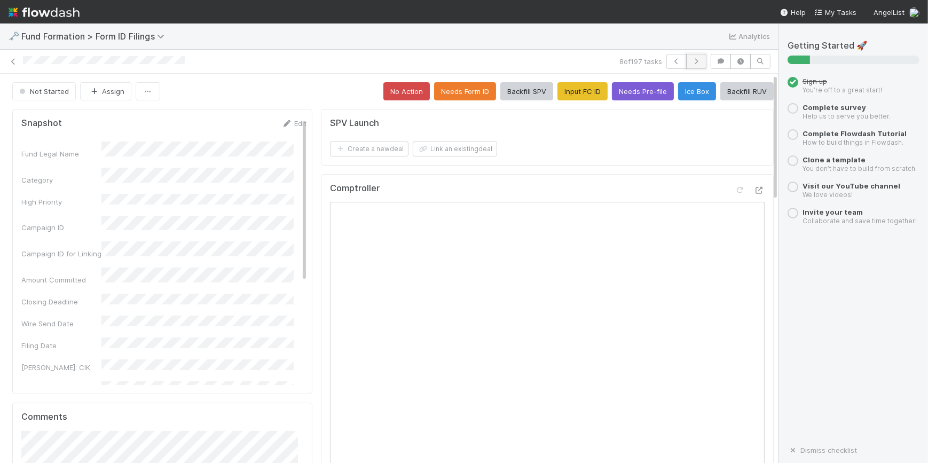
click at [695, 64] on button "button" at bounding box center [696, 61] width 20 height 15
click at [510, 88] on button "Backfill SPV" at bounding box center [526, 91] width 53 height 18
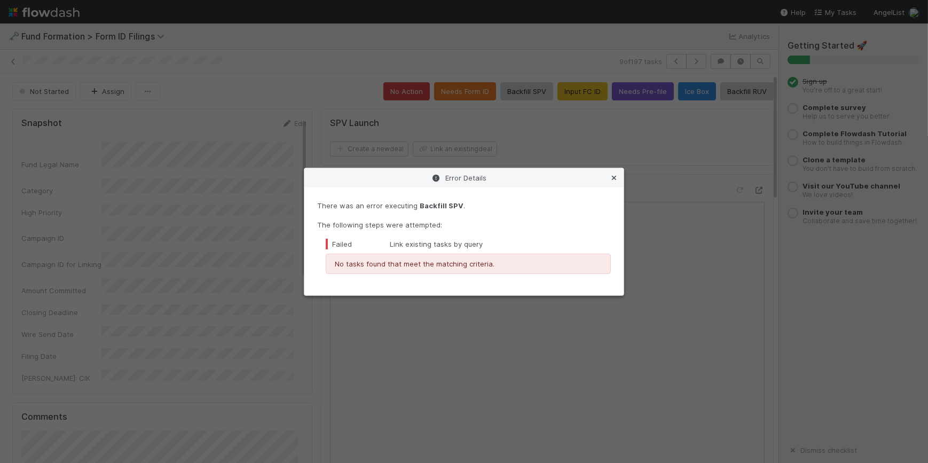
click at [617, 172] on div "Error Details" at bounding box center [463, 177] width 319 height 19
click at [616, 180] on icon at bounding box center [614, 178] width 11 height 7
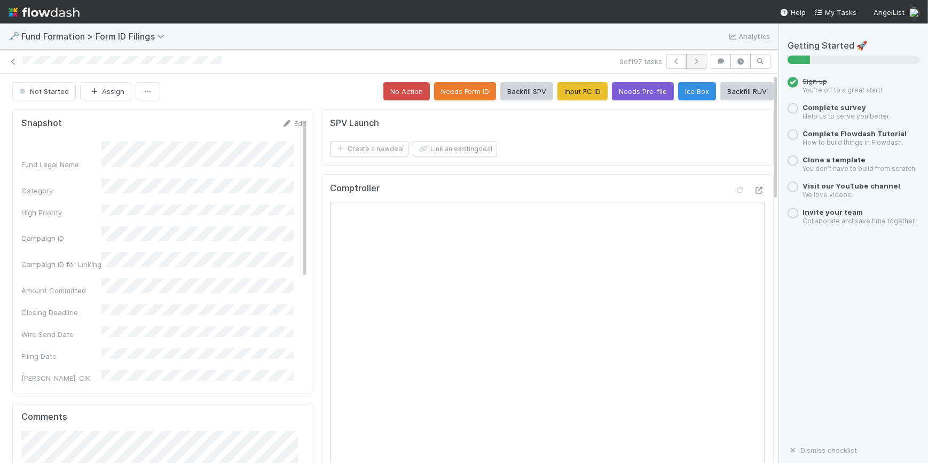
click at [694, 60] on icon "button" at bounding box center [696, 61] width 11 height 6
click at [513, 92] on button "Backfill SPV" at bounding box center [526, 91] width 53 height 18
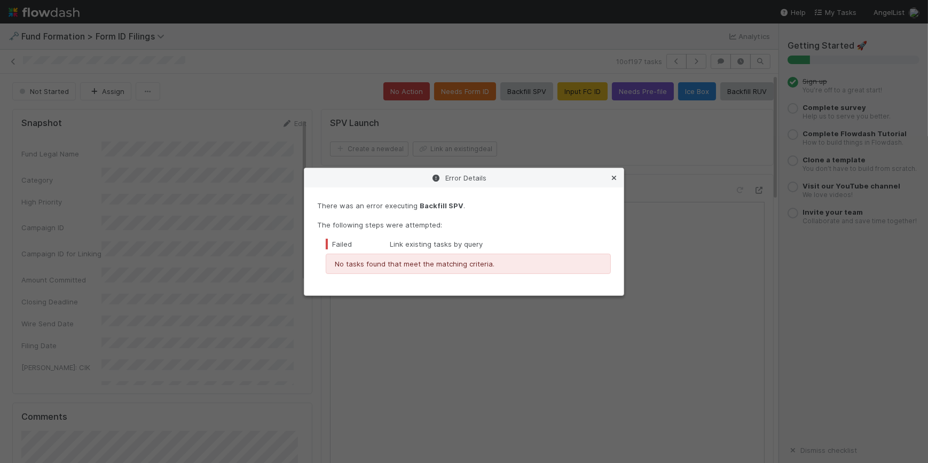
click at [619, 174] on link at bounding box center [614, 177] width 11 height 11
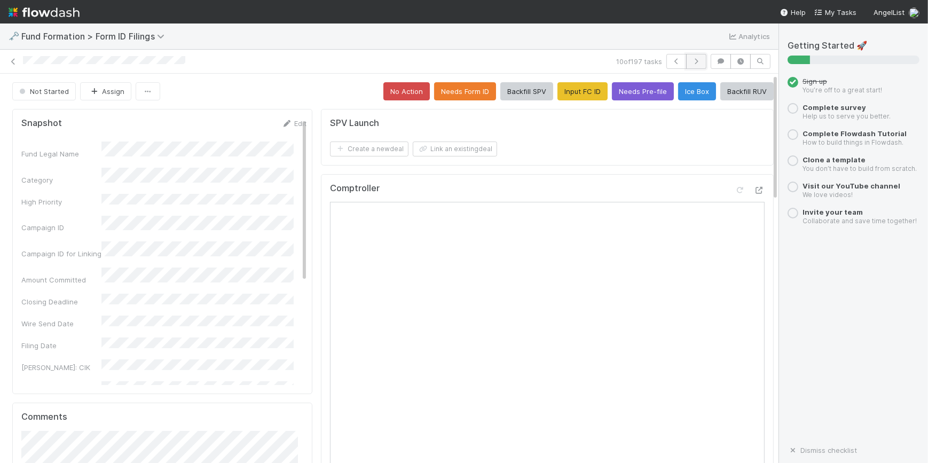
click at [691, 58] on icon "button" at bounding box center [696, 61] width 11 height 6
click at [517, 92] on button "Backfill SPV" at bounding box center [526, 91] width 53 height 18
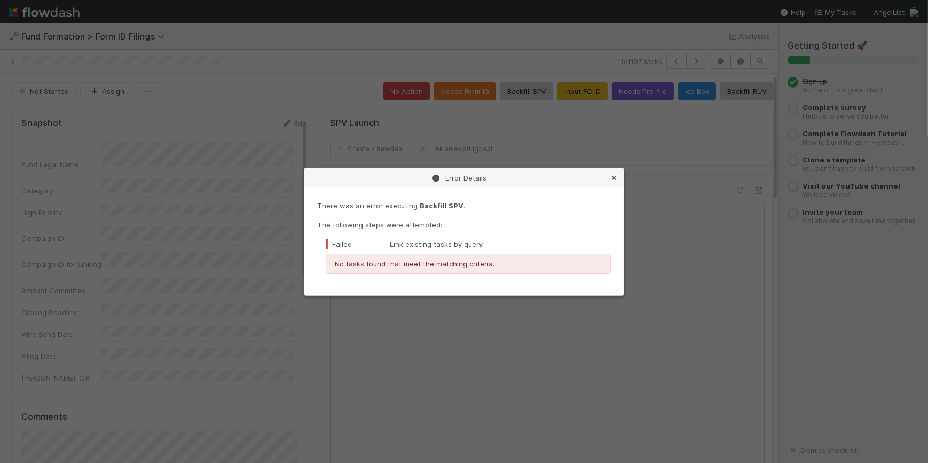
click at [612, 181] on icon at bounding box center [614, 178] width 11 height 7
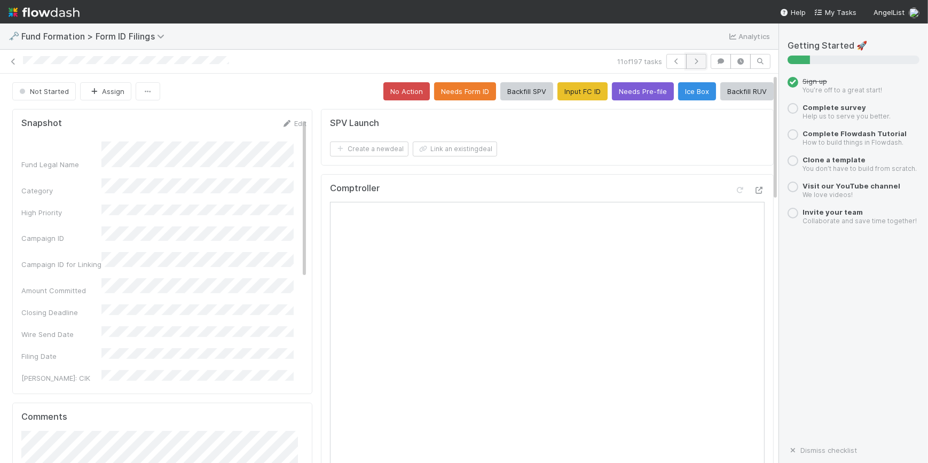
click at [686, 57] on button "button" at bounding box center [696, 61] width 20 height 15
click at [398, 97] on button "No Action" at bounding box center [406, 91] width 46 height 18
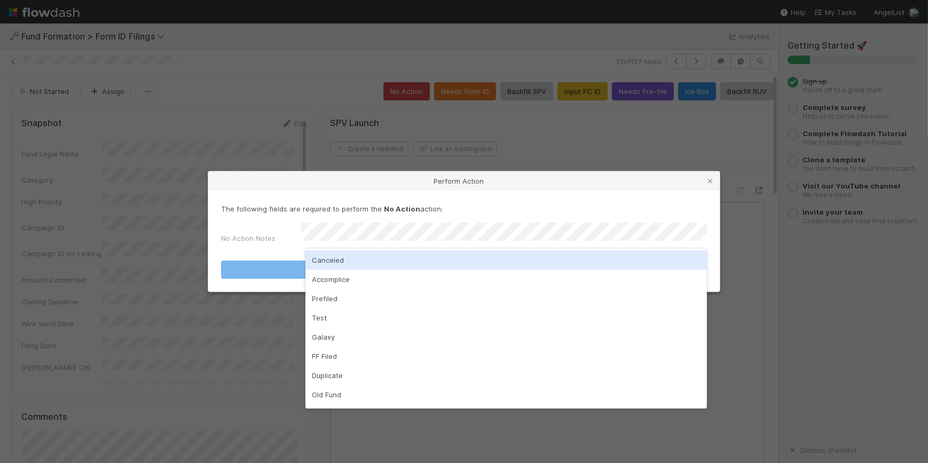
click at [603, 261] on div "Canceled" at bounding box center [506, 259] width 402 height 19
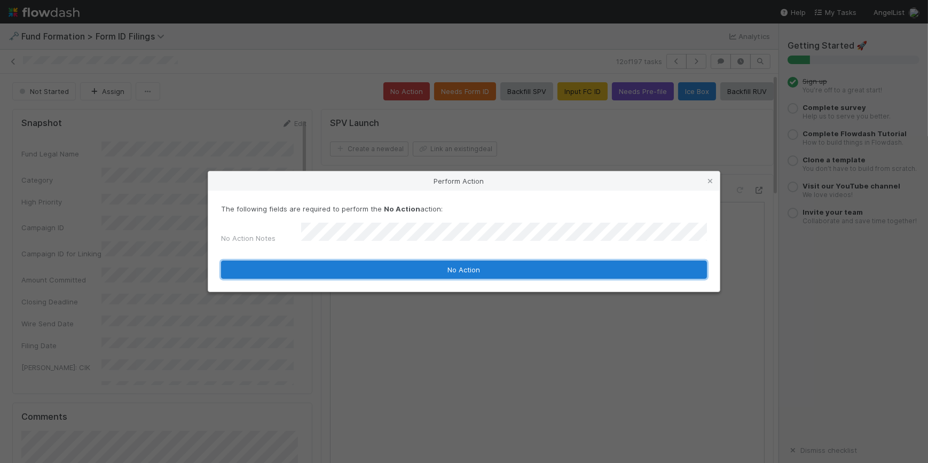
click at [507, 264] on button "No Action" at bounding box center [464, 270] width 486 height 18
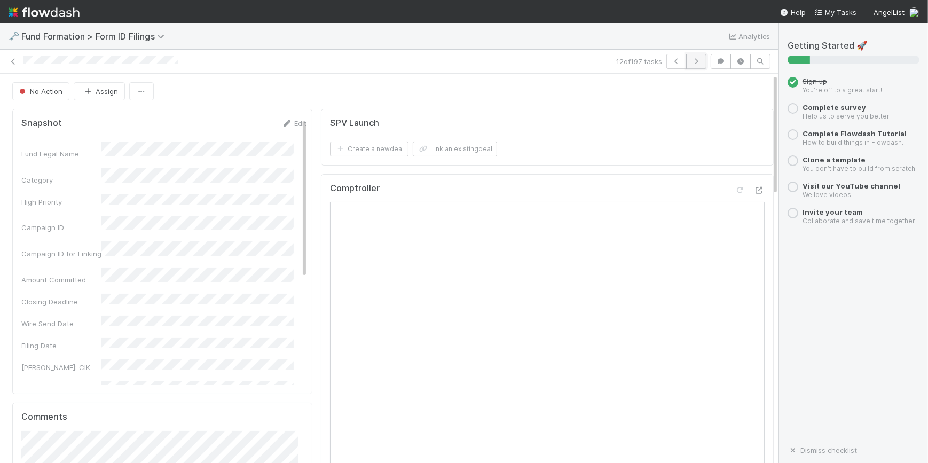
click at [686, 66] on button "button" at bounding box center [696, 61] width 20 height 15
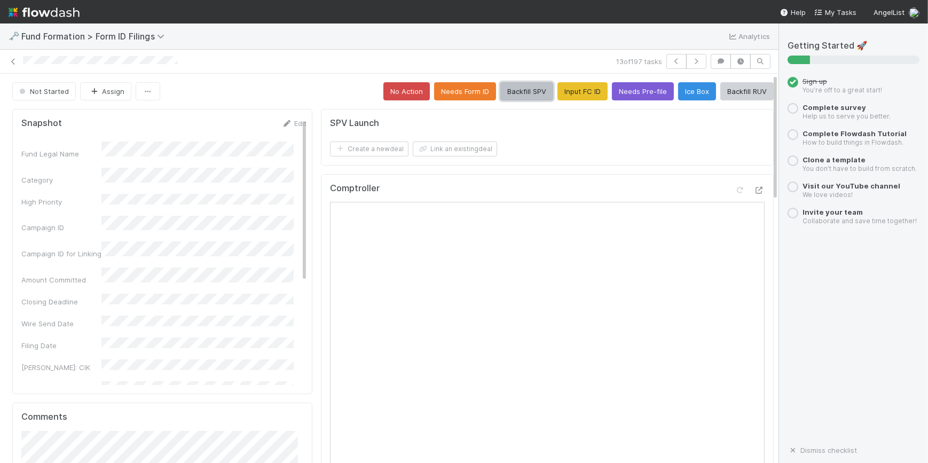
click at [506, 94] on button "Backfill SPV" at bounding box center [526, 91] width 53 height 18
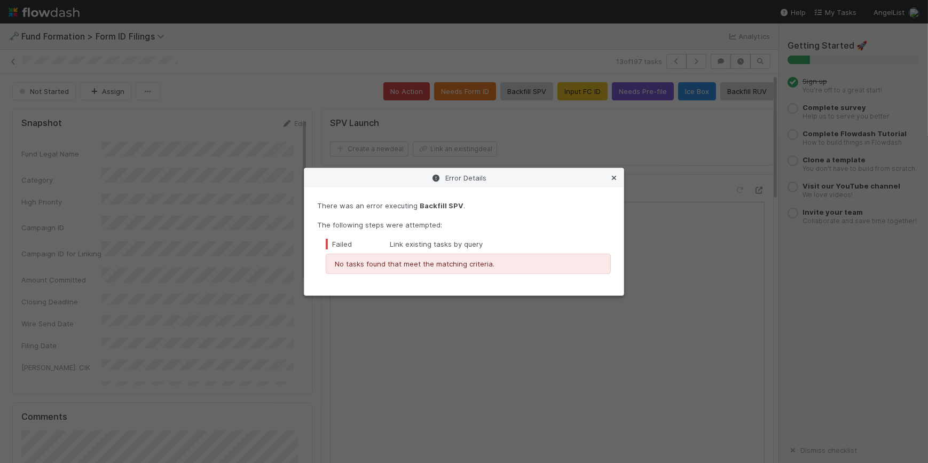
click at [615, 178] on icon at bounding box center [614, 178] width 11 height 7
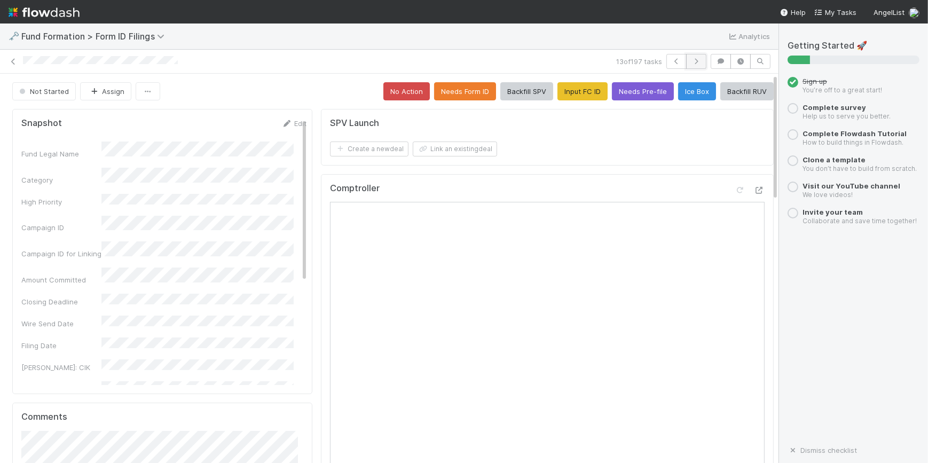
click at [689, 67] on button "button" at bounding box center [696, 61] width 20 height 15
click at [402, 83] on button "No Action" at bounding box center [406, 91] width 46 height 18
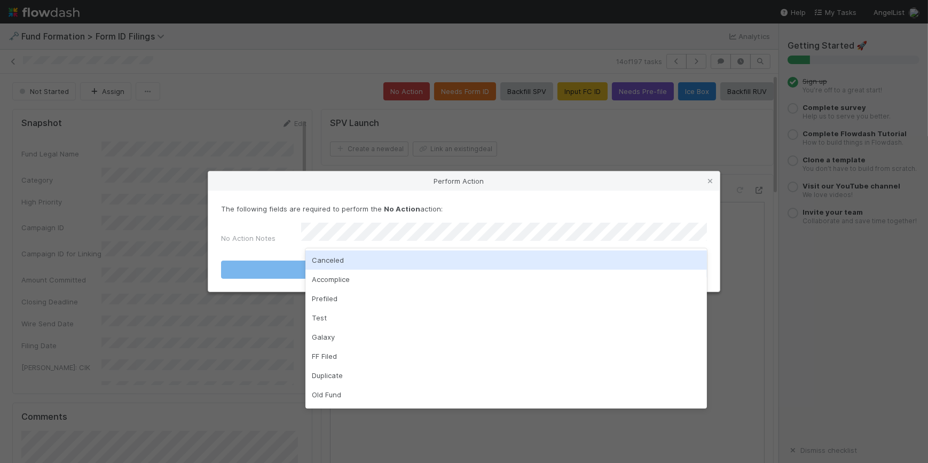
click at [579, 257] on div "Canceled" at bounding box center [506, 259] width 402 height 19
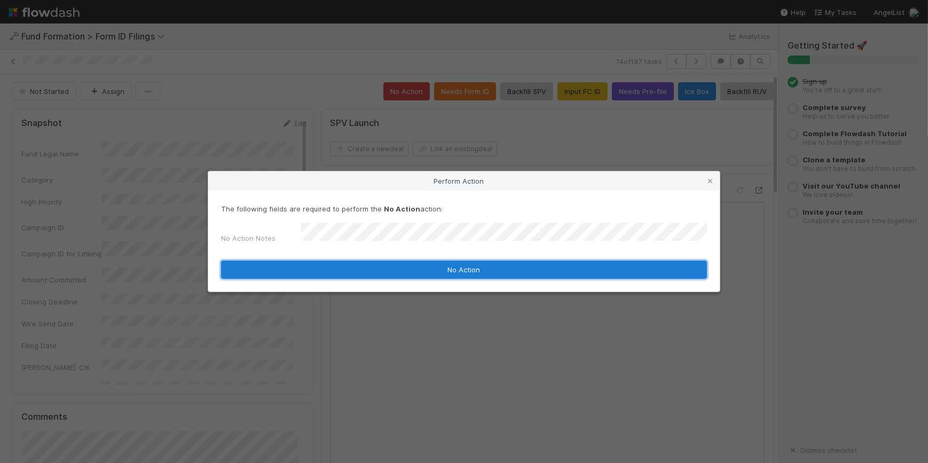
click at [478, 268] on button "No Action" at bounding box center [464, 270] width 486 height 18
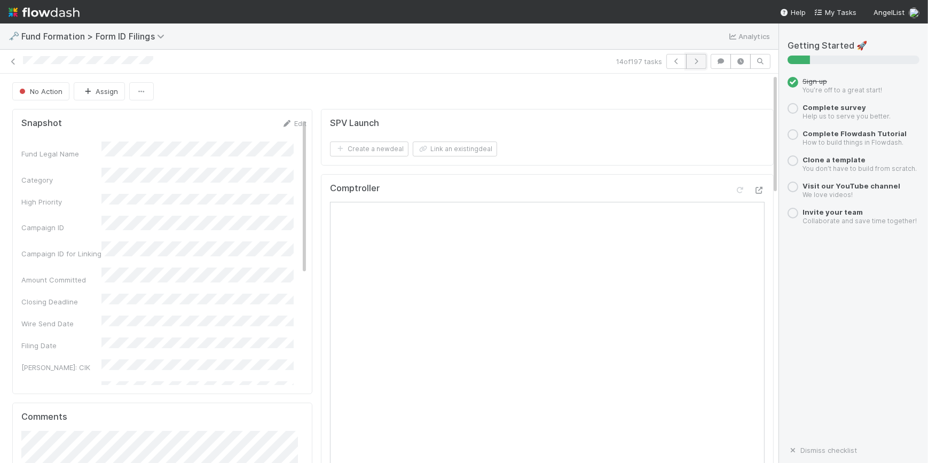
click at [691, 62] on icon "button" at bounding box center [696, 61] width 11 height 6
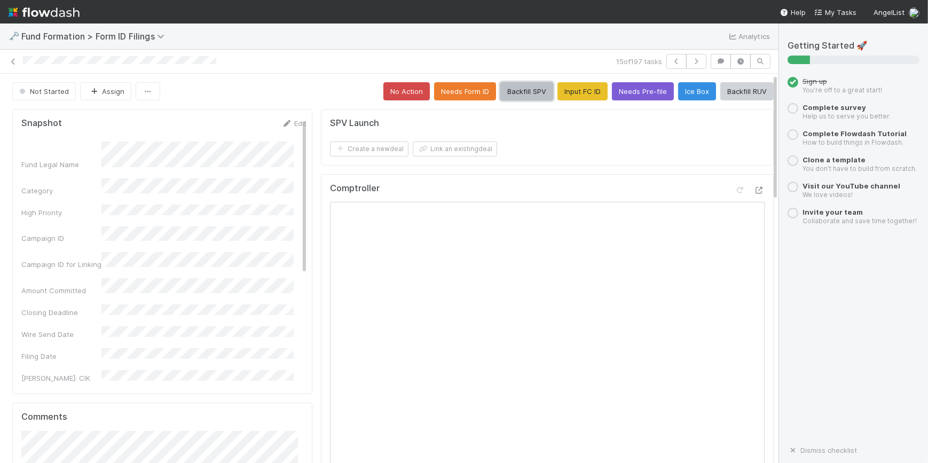
click at [501, 91] on button "Backfill SPV" at bounding box center [526, 91] width 53 height 18
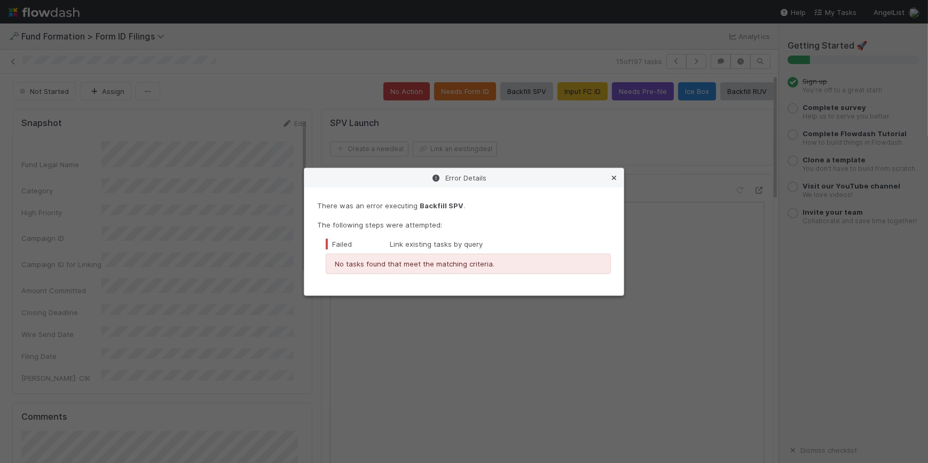
click at [614, 177] on icon at bounding box center [614, 178] width 11 height 7
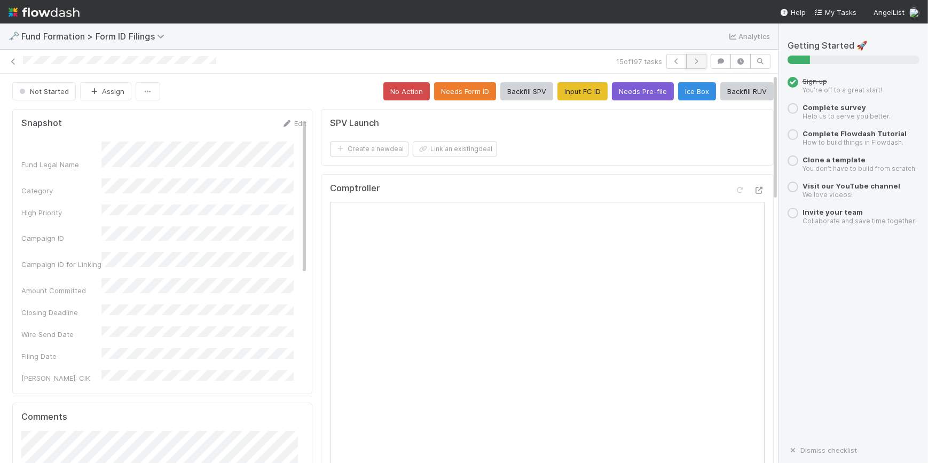
click at [691, 61] on icon "button" at bounding box center [696, 61] width 11 height 6
click at [528, 91] on button "Backfill SPV" at bounding box center [526, 91] width 53 height 18
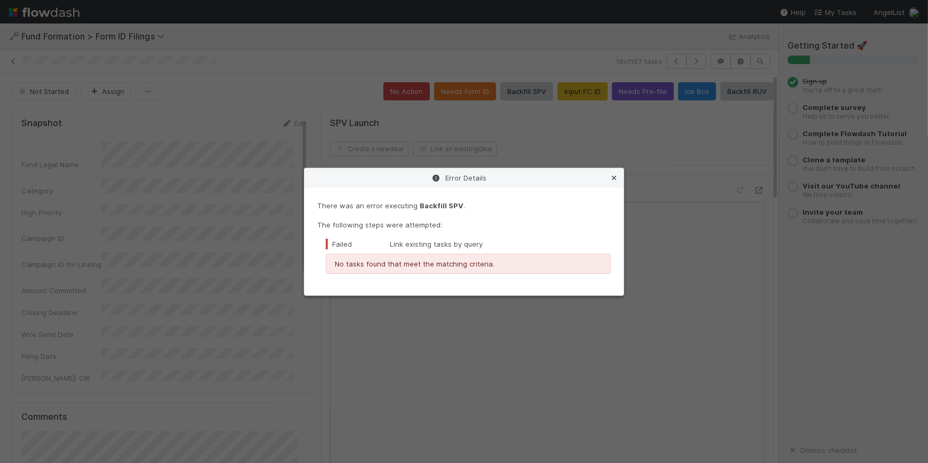
click at [609, 177] on icon at bounding box center [614, 178] width 11 height 7
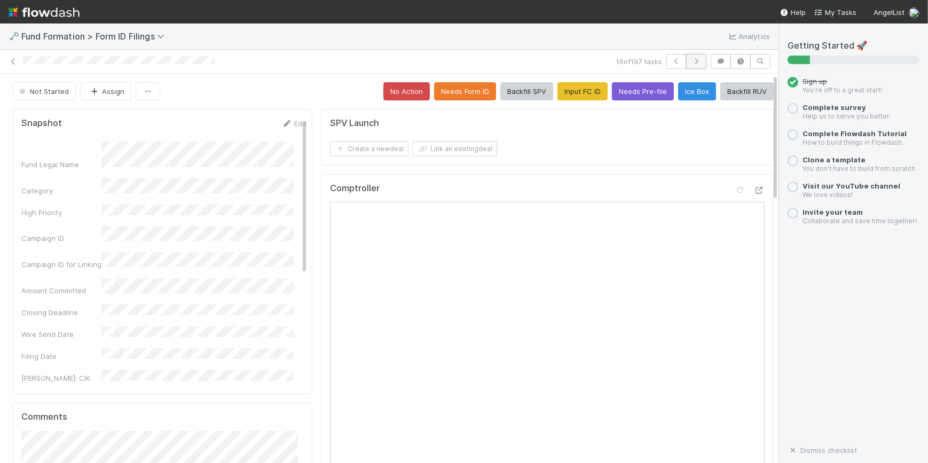
click at [693, 61] on icon "button" at bounding box center [696, 61] width 11 height 6
